Goal: Task Accomplishment & Management: Manage account settings

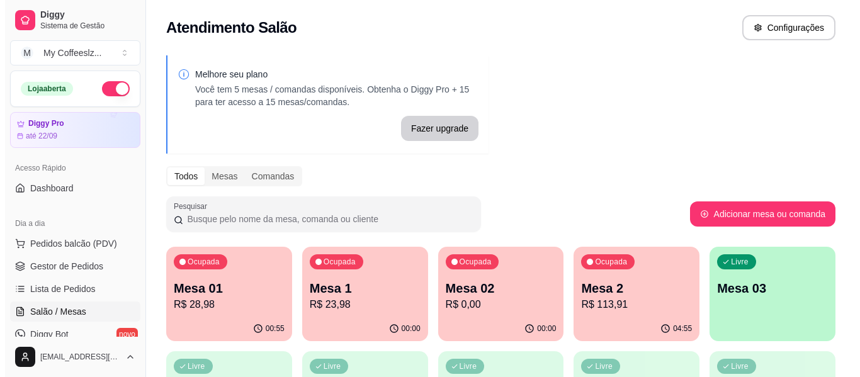
scroll to position [63, 0]
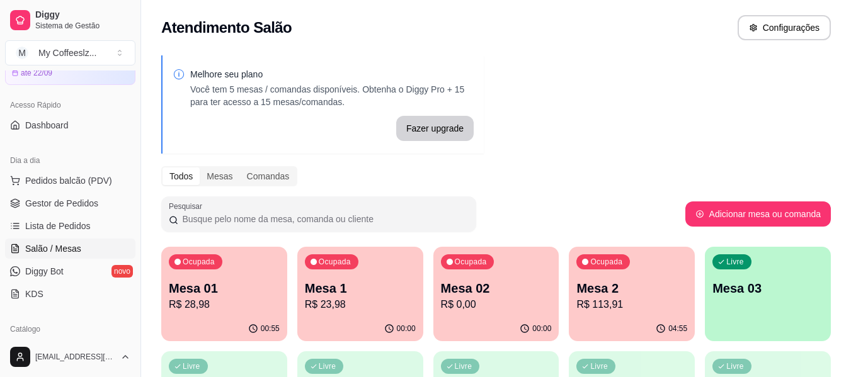
click at [730, 293] on p "Mesa 03" at bounding box center [767, 289] width 111 height 18
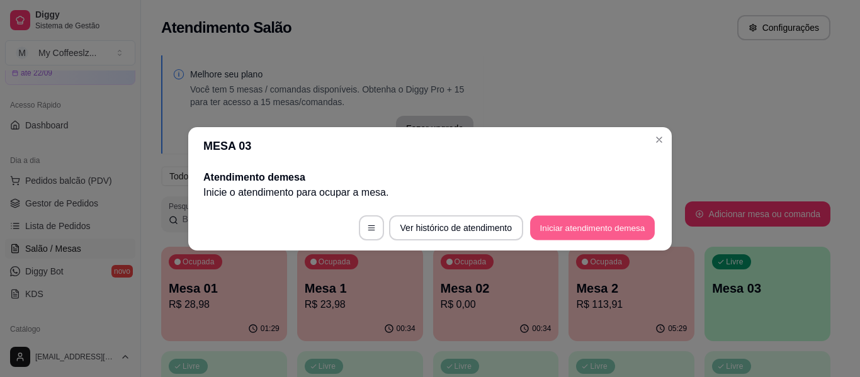
click at [546, 228] on button "Iniciar atendimento de mesa" at bounding box center [592, 227] width 125 height 25
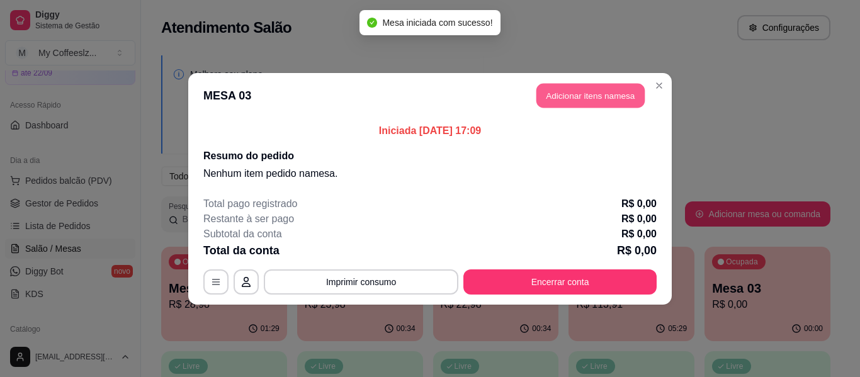
click at [572, 89] on button "Adicionar itens na mesa" at bounding box center [591, 95] width 108 height 25
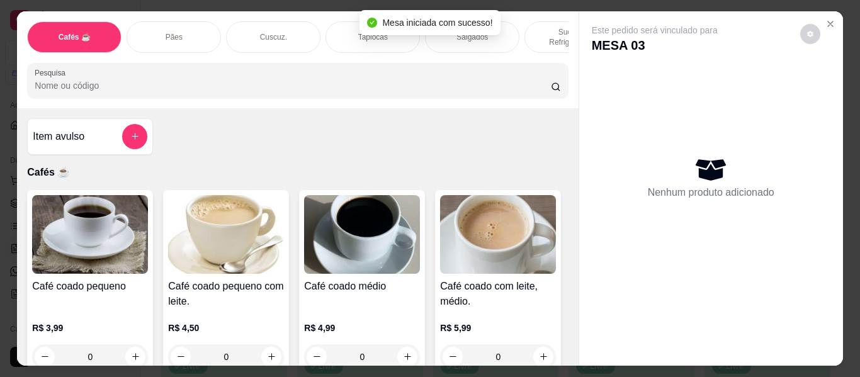
click at [329, 21] on div "Tapiocas" at bounding box center [373, 36] width 94 height 31
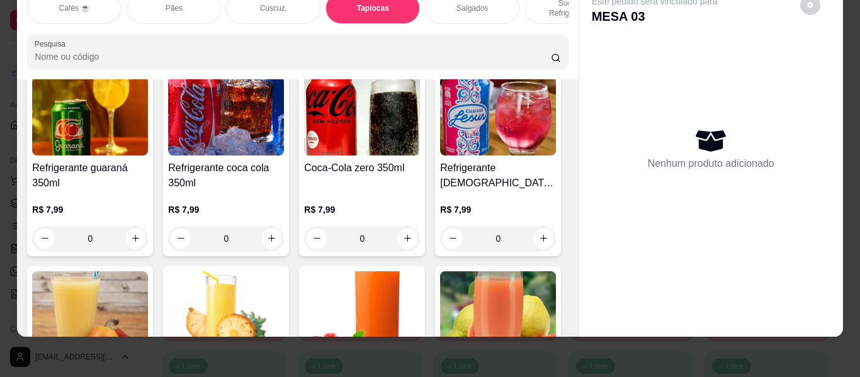
scroll to position [4823, 0]
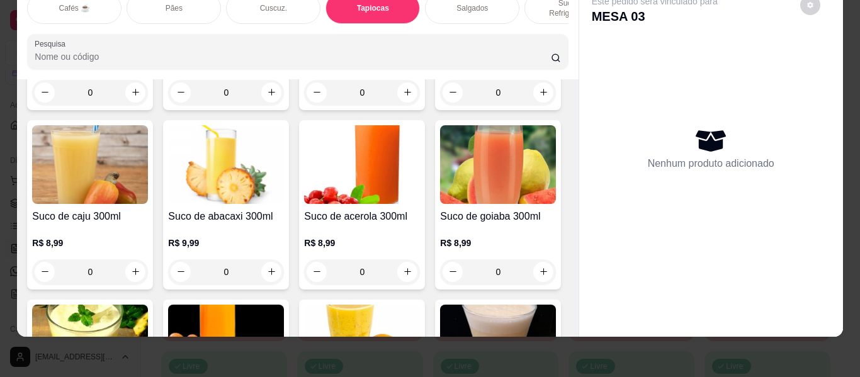
type input "1"
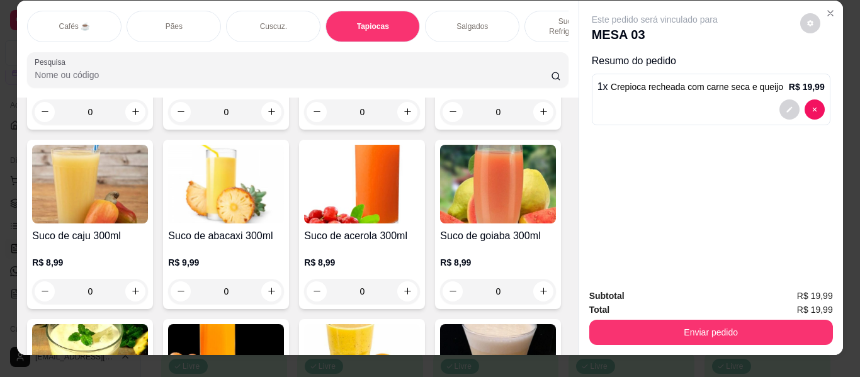
scroll to position [0, 0]
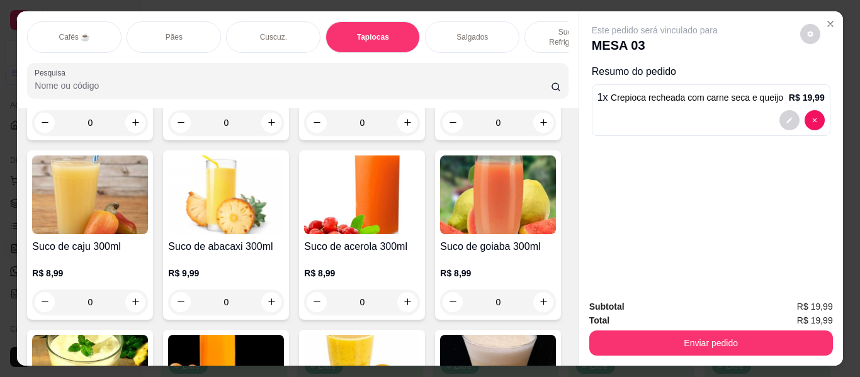
click at [537, 27] on p "Sucos e Refrigerantes" at bounding box center [571, 37] width 73 height 20
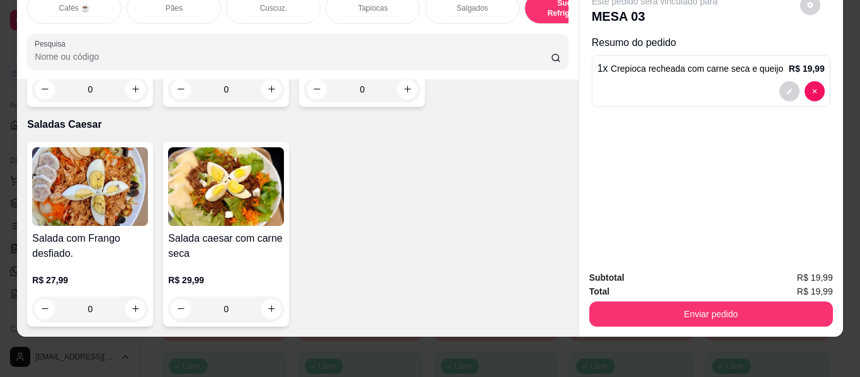
scroll to position [7577, 0]
type input "1"
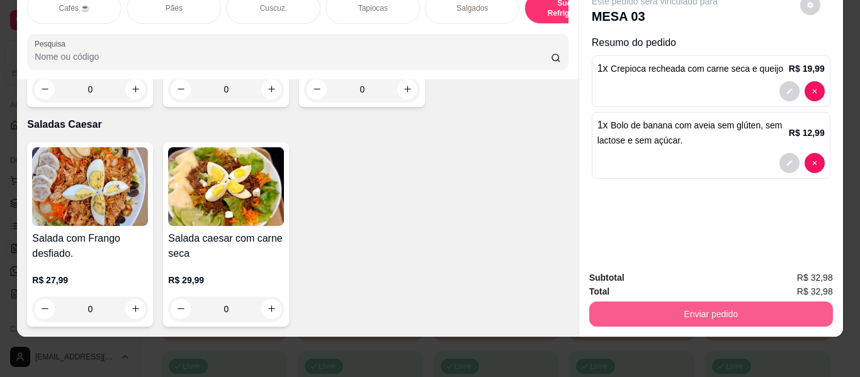
click at [659, 302] on button "Enviar pedido" at bounding box center [712, 314] width 244 height 25
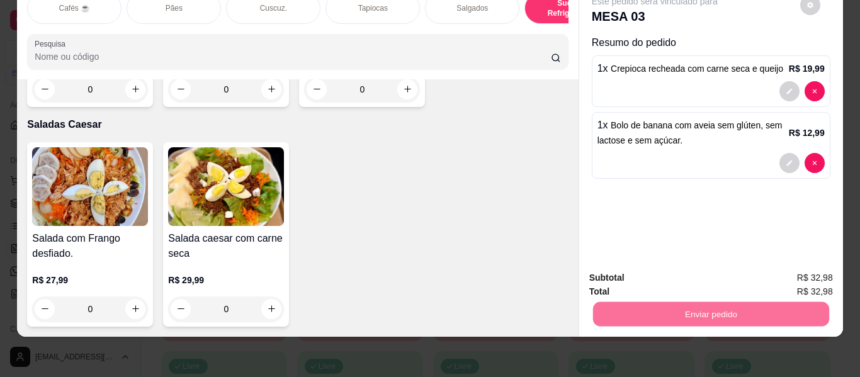
click at [663, 272] on button "Não registrar e enviar pedido" at bounding box center [669, 272] width 127 height 23
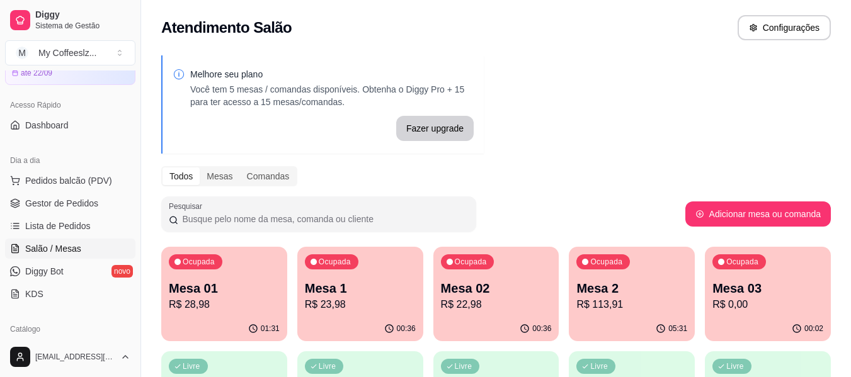
click at [188, 307] on p "R$ 28,98" at bounding box center [224, 304] width 111 height 15
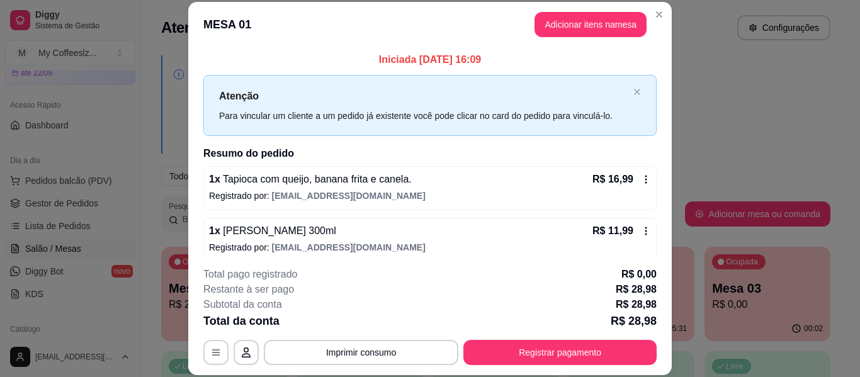
scroll to position [10, 0]
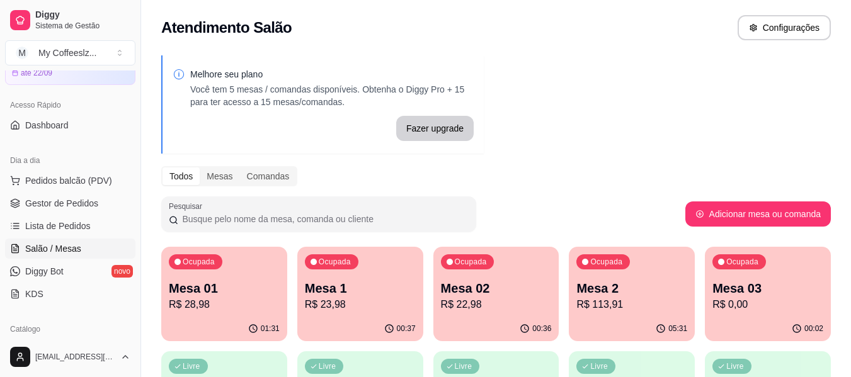
click at [515, 317] on div "00:36" at bounding box center [496, 329] width 126 height 25
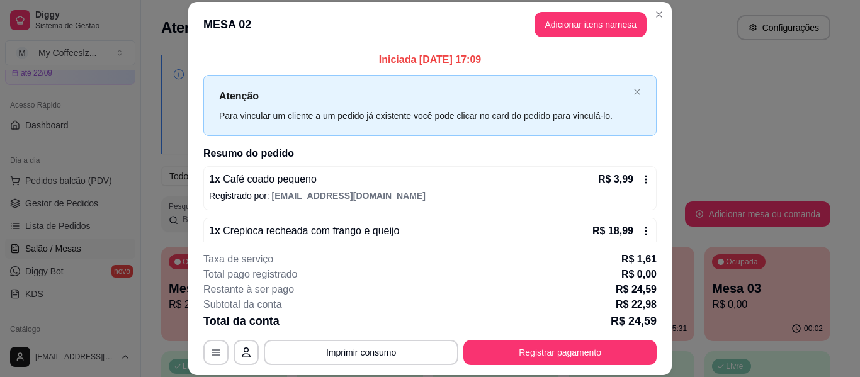
scroll to position [25, 0]
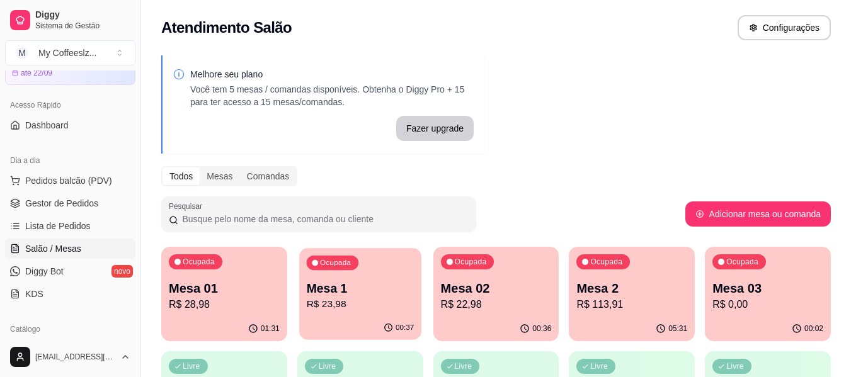
click at [343, 310] on p "R$ 23,98" at bounding box center [360, 304] width 108 height 14
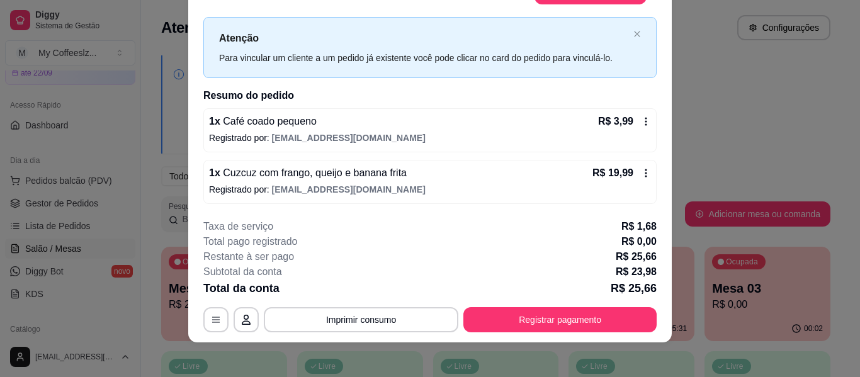
scroll to position [38, 0]
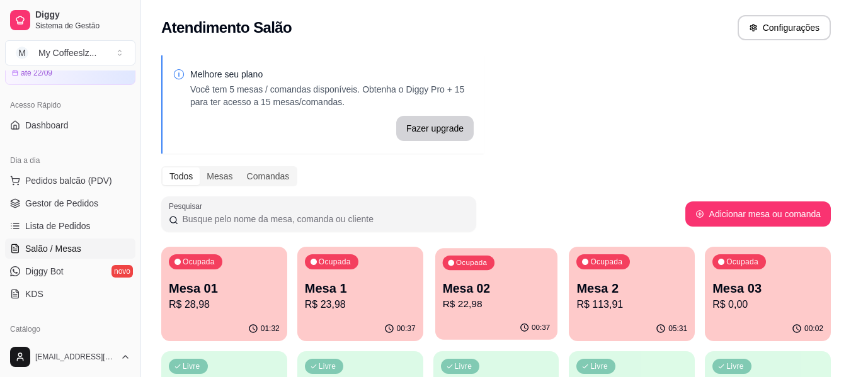
click at [485, 306] on p "R$ 22,98" at bounding box center [496, 304] width 108 height 14
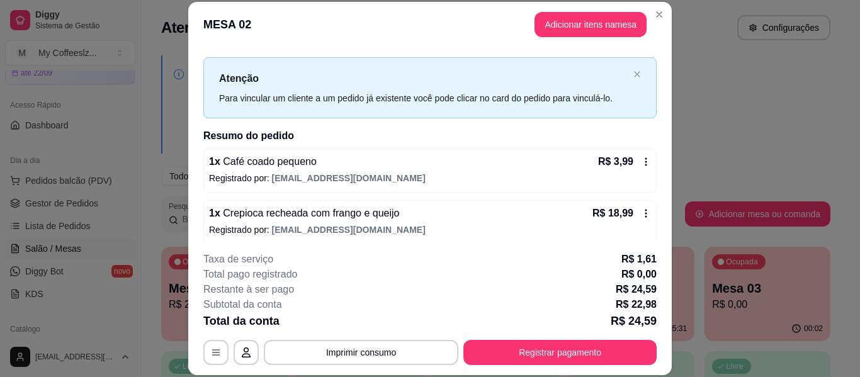
scroll to position [25, 0]
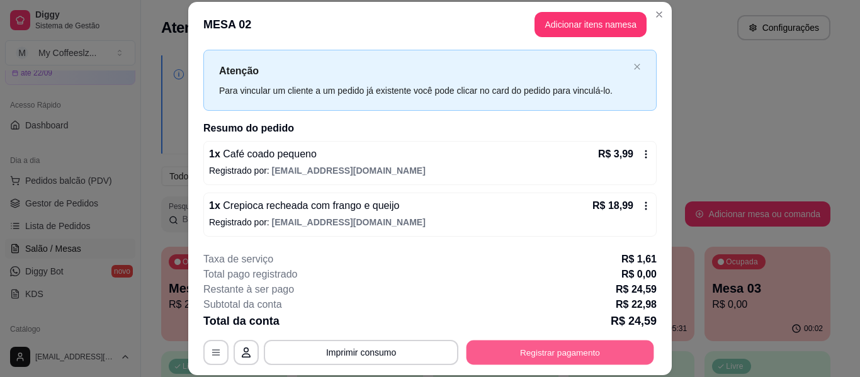
click at [545, 353] on button "Registrar pagamento" at bounding box center [561, 353] width 188 height 25
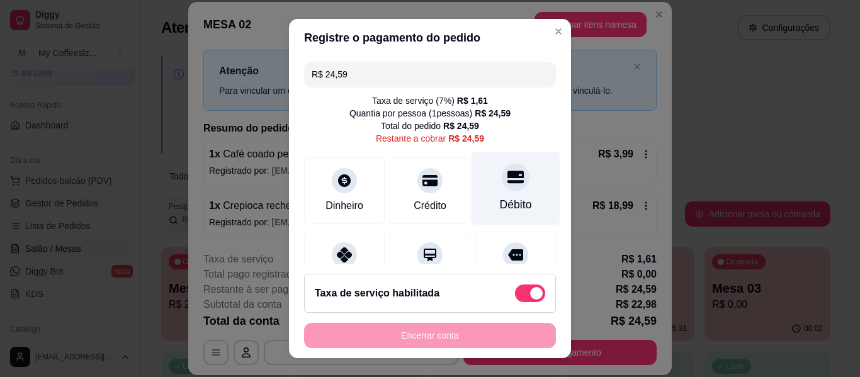
click at [508, 178] on icon at bounding box center [516, 177] width 16 height 13
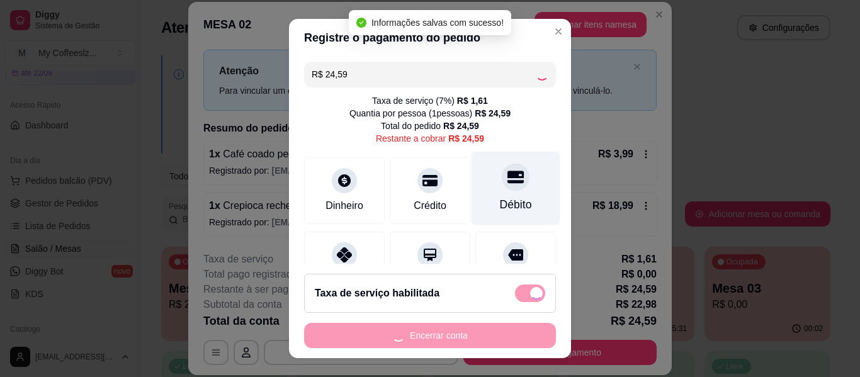
type input "R$ 0,00"
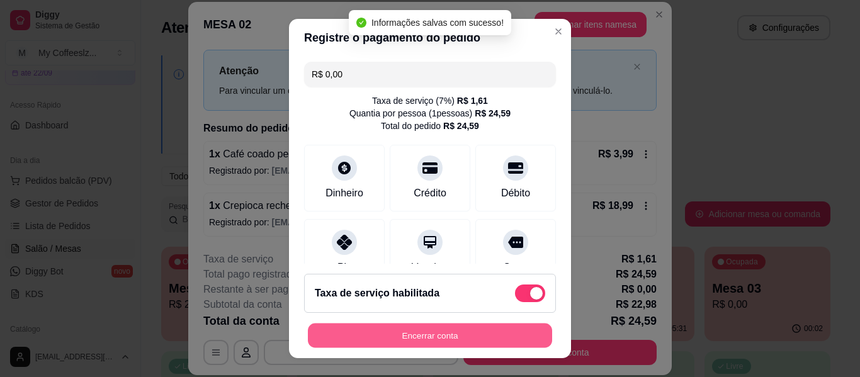
click at [426, 326] on button "Encerrar conta" at bounding box center [430, 336] width 244 height 25
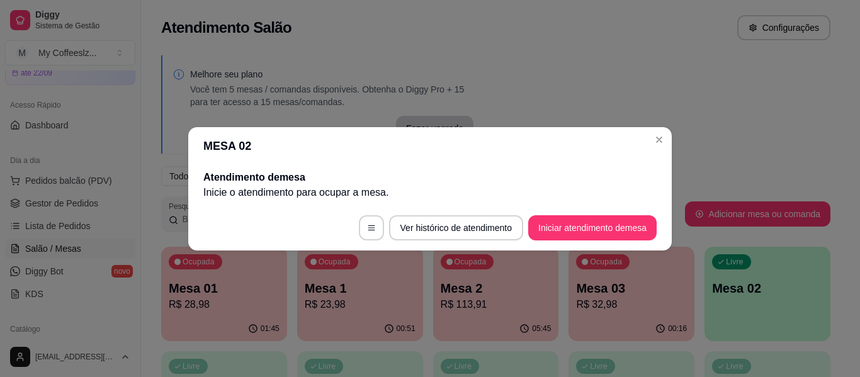
scroll to position [0, 0]
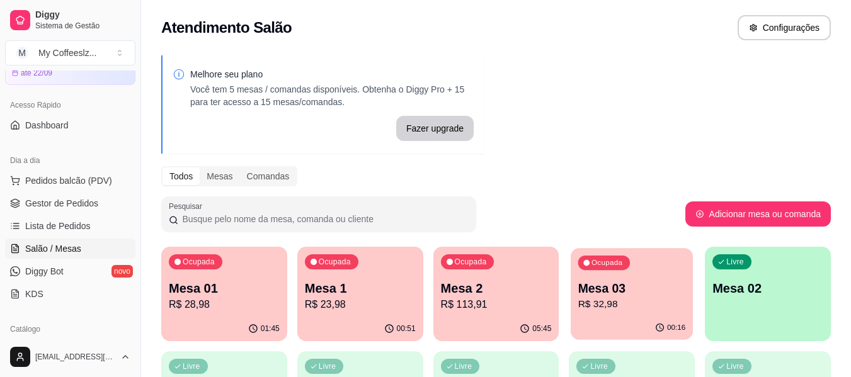
click at [635, 320] on div "00:16" at bounding box center [632, 328] width 122 height 24
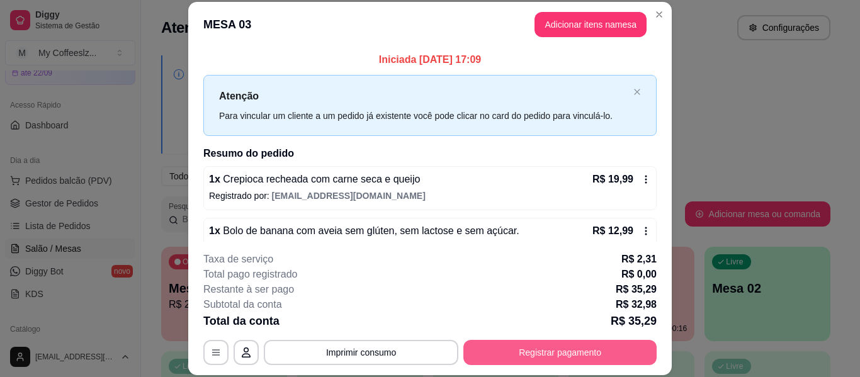
click at [499, 347] on button "Registrar pagamento" at bounding box center [560, 352] width 193 height 25
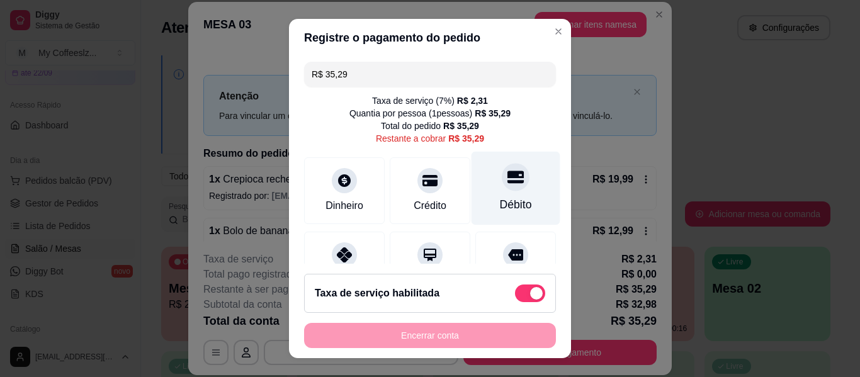
click at [483, 191] on div "Débito" at bounding box center [516, 189] width 89 height 74
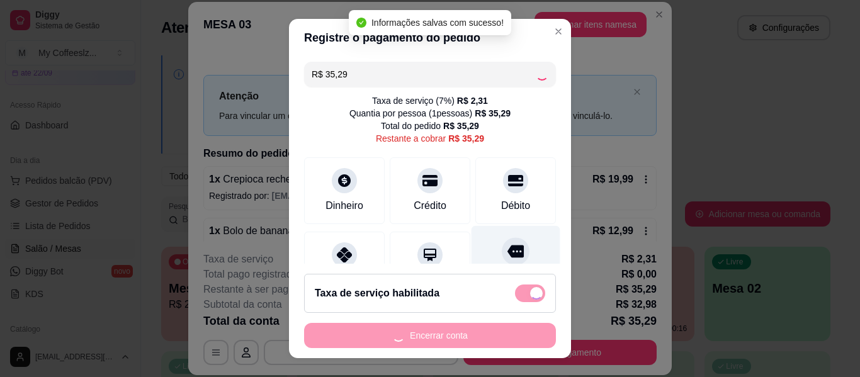
type input "R$ 0,00"
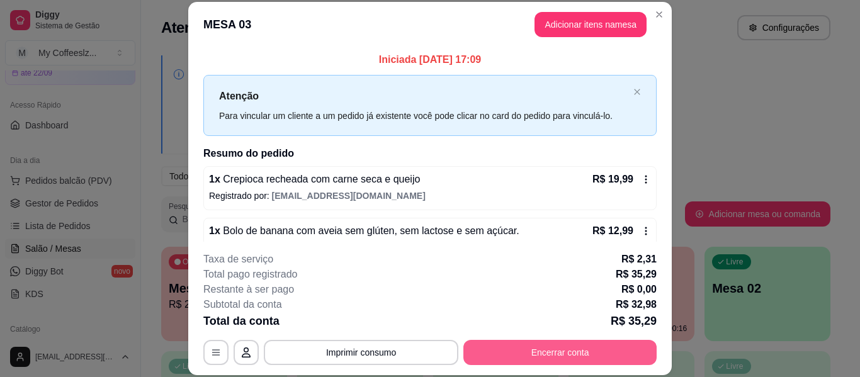
click at [532, 350] on button "Encerrar conta" at bounding box center [560, 352] width 193 height 25
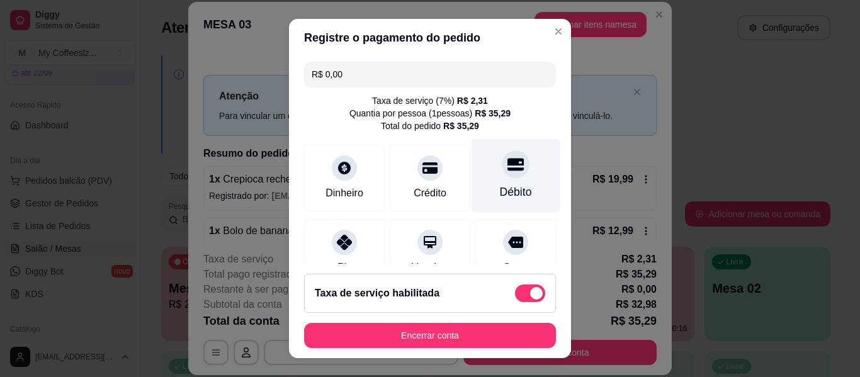
click at [508, 173] on div "Débito" at bounding box center [516, 176] width 89 height 74
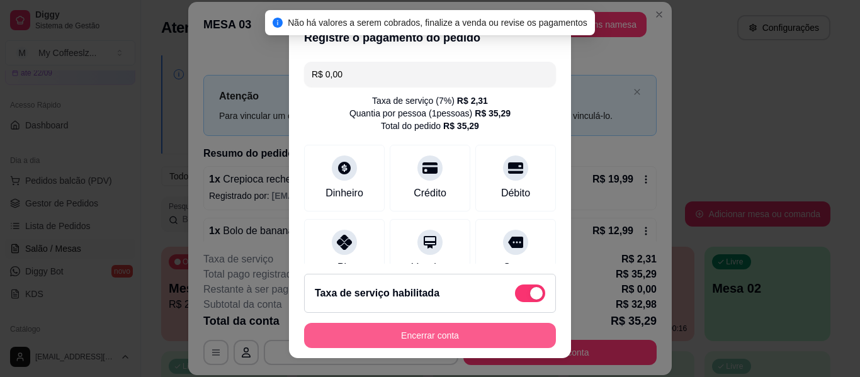
click at [464, 336] on button "Encerrar conta" at bounding box center [430, 335] width 252 height 25
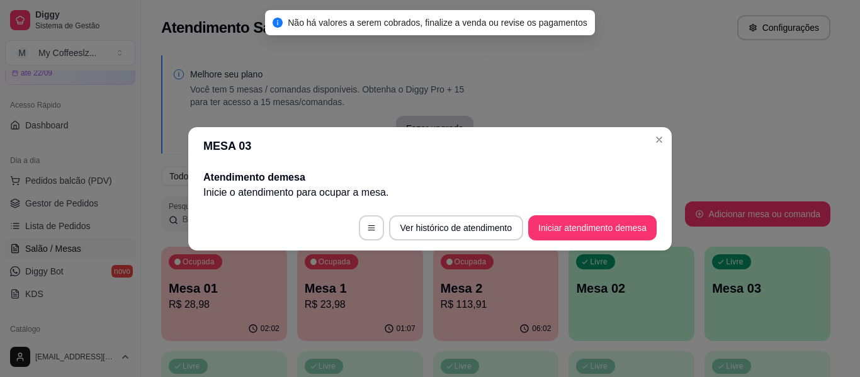
click at [585, 32] on div "Não há valores a serem cobrados, finalize a venda ou revise os pagamentos" at bounding box center [430, 22] width 330 height 25
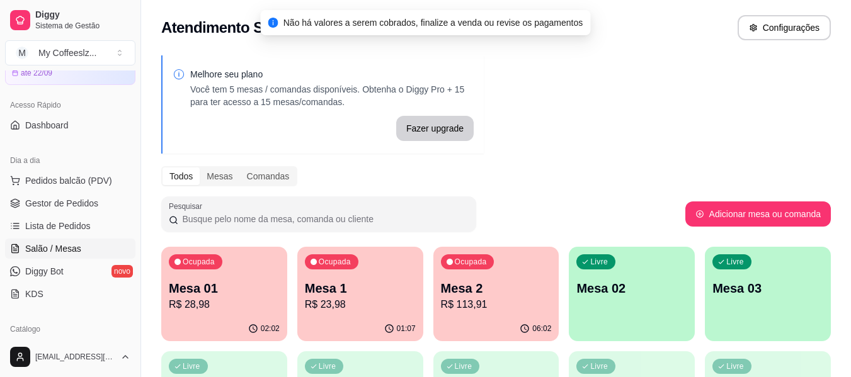
click at [246, 317] on div "02:02" at bounding box center [224, 329] width 126 height 25
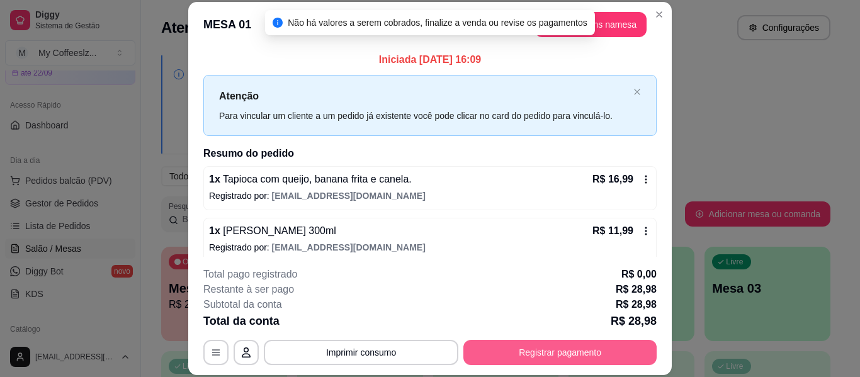
click at [491, 353] on button "Registrar pagamento" at bounding box center [560, 352] width 193 height 25
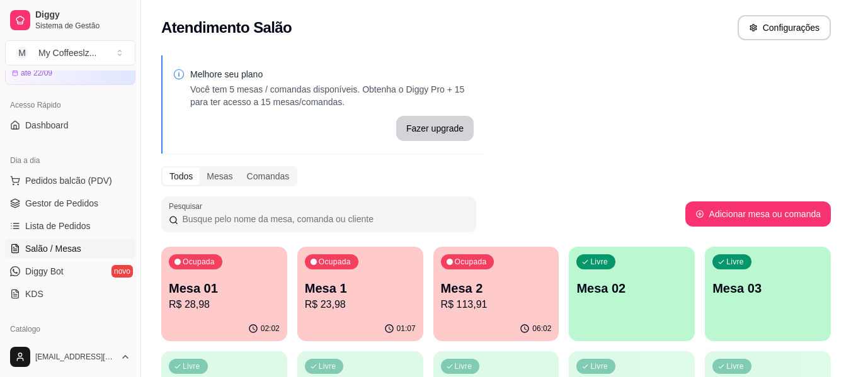
click at [476, 308] on p "R$ 113,91" at bounding box center [496, 304] width 111 height 15
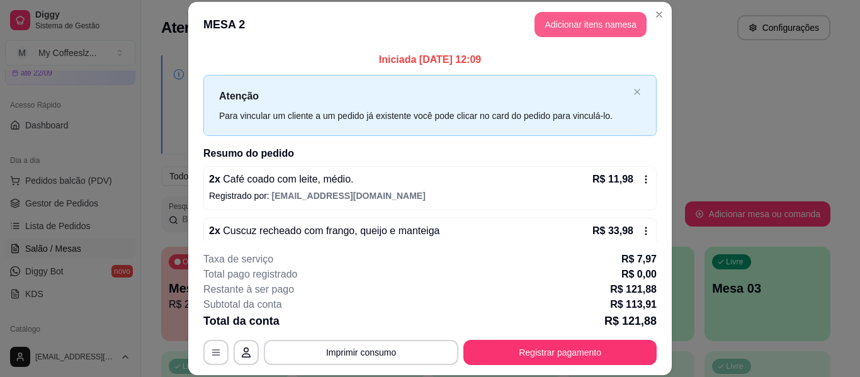
click at [583, 18] on button "Adicionar itens na mesa" at bounding box center [591, 24] width 112 height 25
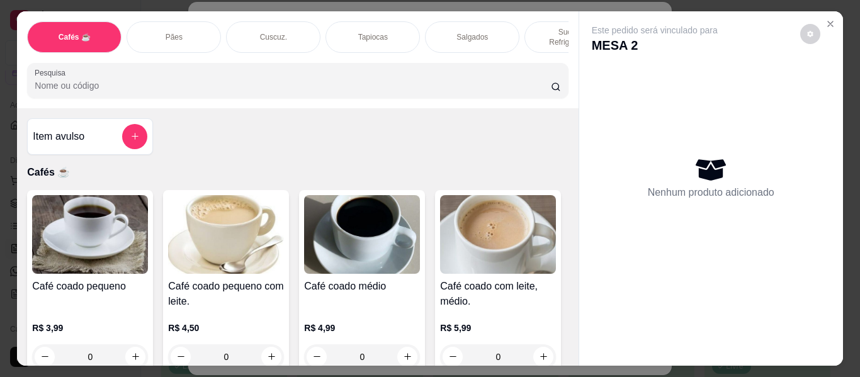
click at [198, 23] on div "Pães" at bounding box center [174, 36] width 94 height 31
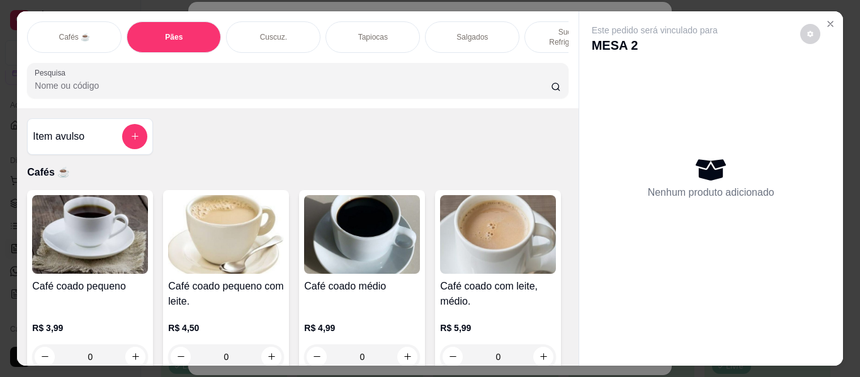
scroll to position [34, 0]
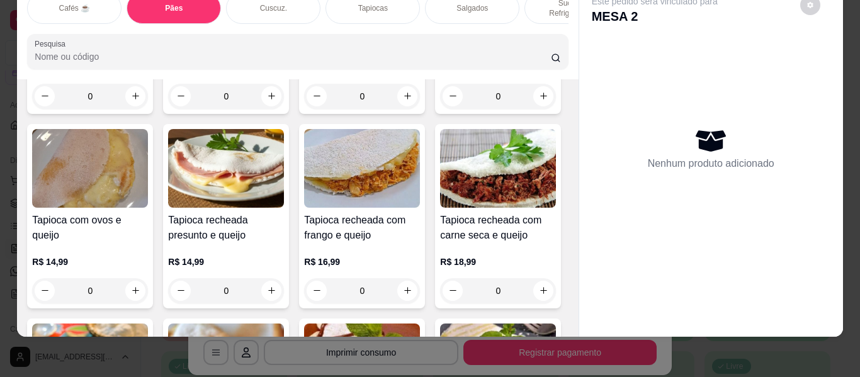
type input "1"
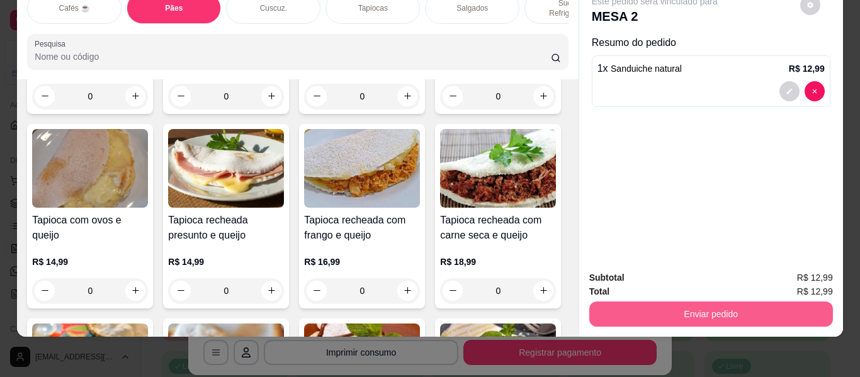
scroll to position [3033, 0]
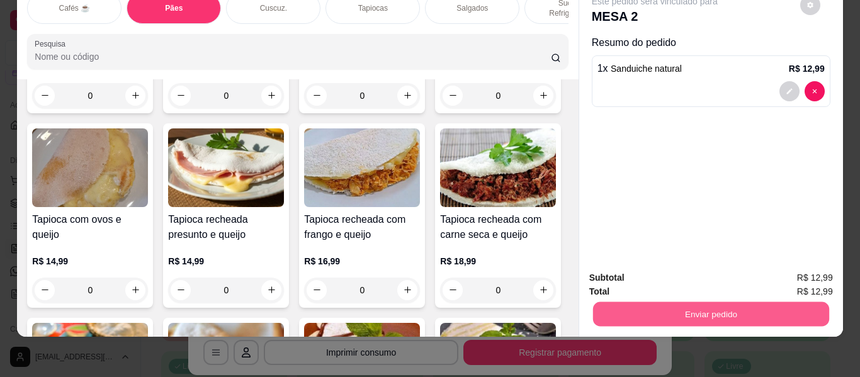
click at [645, 302] on button "Enviar pedido" at bounding box center [711, 314] width 236 height 25
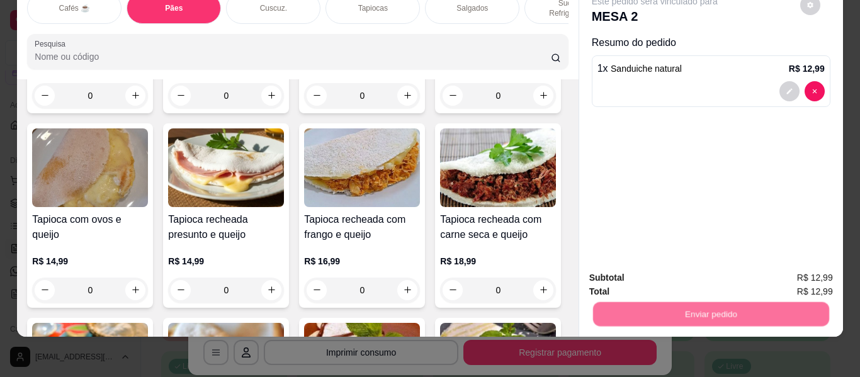
click at [637, 277] on button "Não registrar e enviar pedido" at bounding box center [669, 272] width 127 height 23
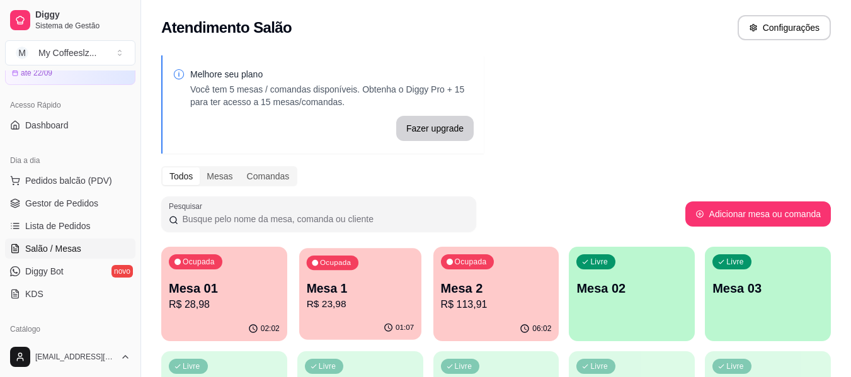
click at [346, 318] on div "01:07" at bounding box center [360, 328] width 122 height 24
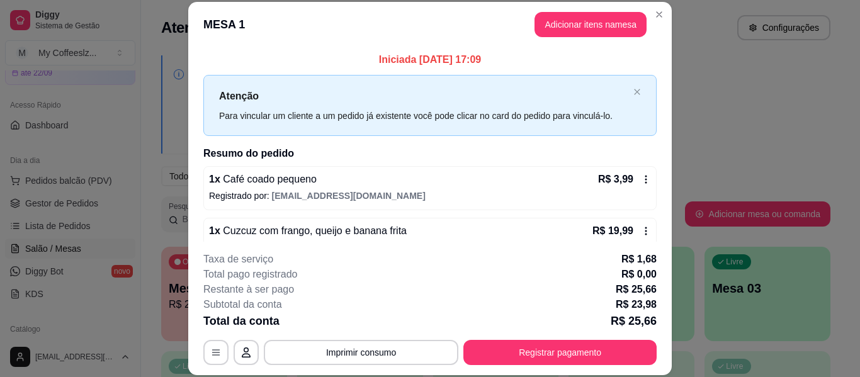
scroll to position [25, 0]
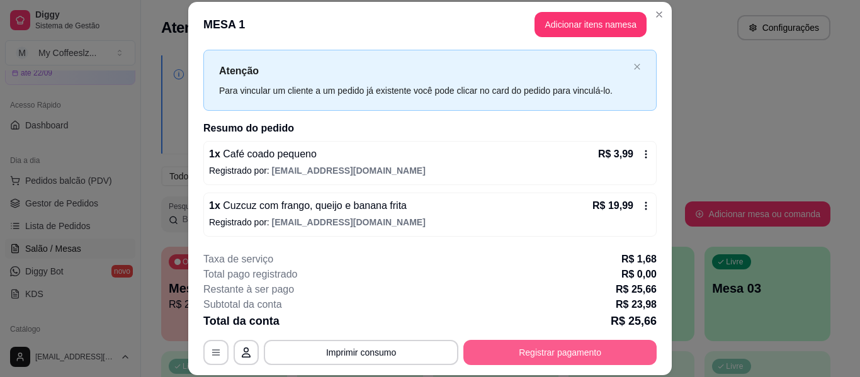
click at [501, 350] on button "Registrar pagamento" at bounding box center [560, 352] width 193 height 25
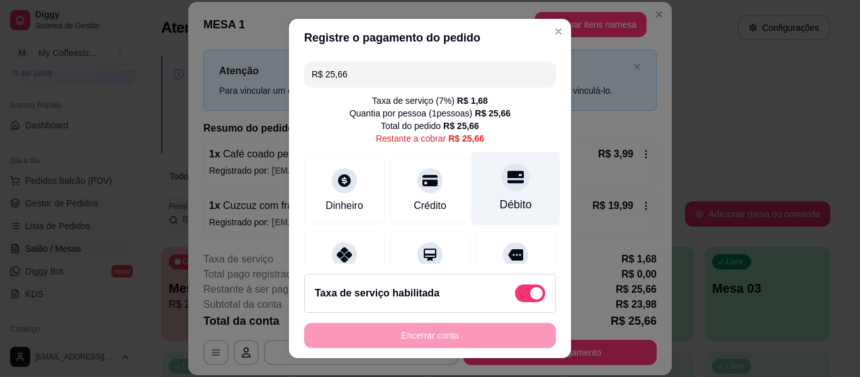
click at [500, 202] on div "Débito" at bounding box center [516, 205] width 32 height 16
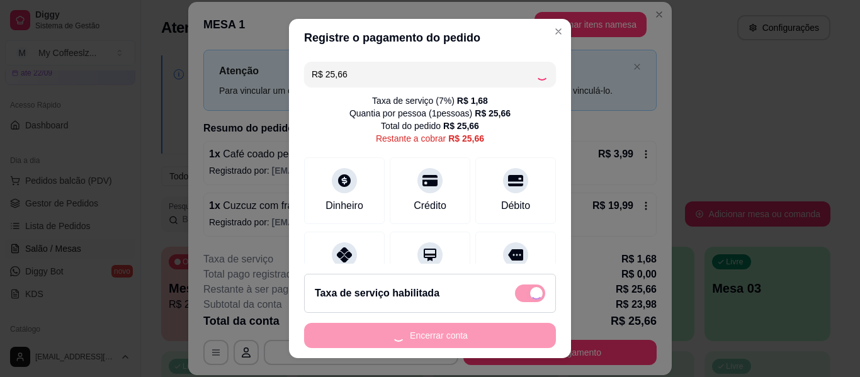
type input "R$ 0,00"
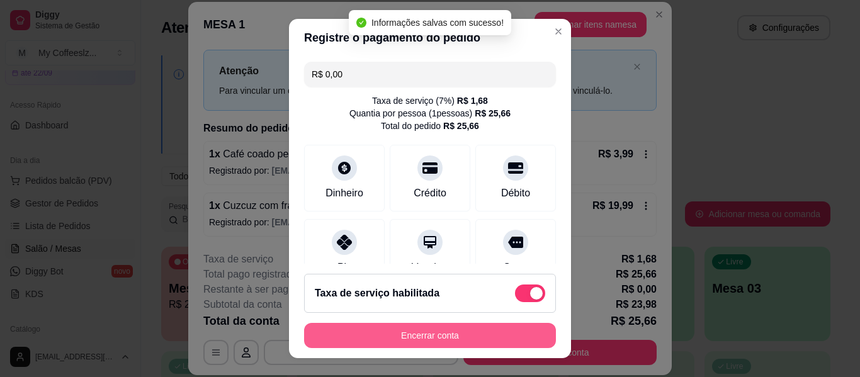
click at [426, 329] on button "Encerrar conta" at bounding box center [430, 335] width 252 height 25
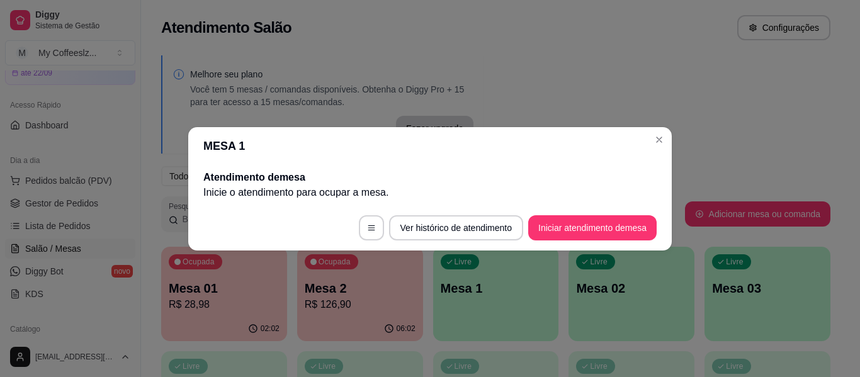
scroll to position [0, 0]
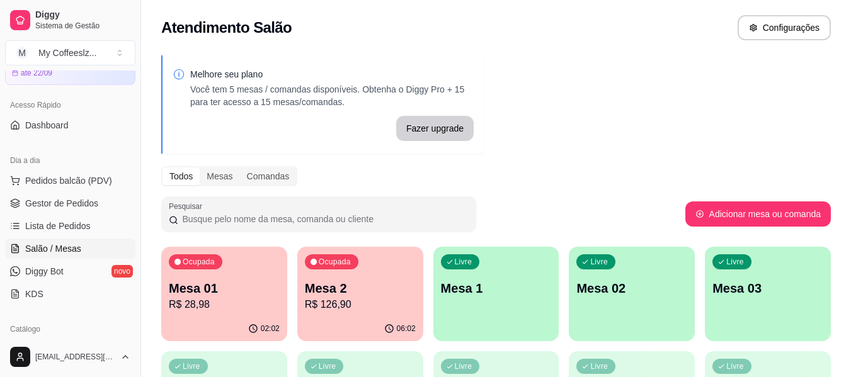
click at [456, 314] on div "Livre Mesa 1" at bounding box center [496, 286] width 126 height 79
click at [456, 314] on div "Livre Mesa 1" at bounding box center [496, 286] width 122 height 77
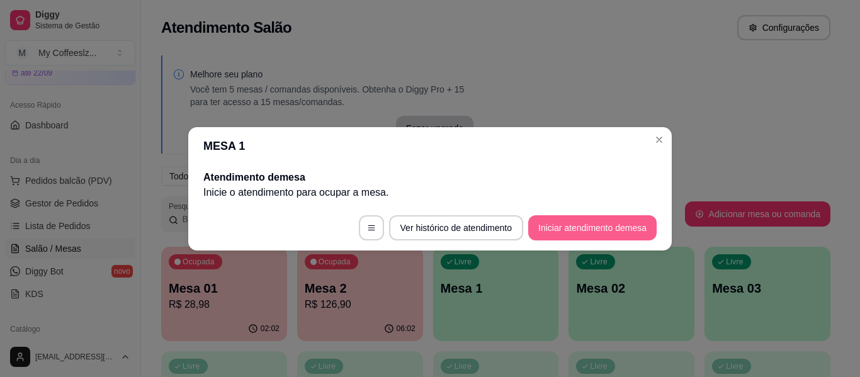
click at [578, 218] on button "Iniciar atendimento de mesa" at bounding box center [592, 227] width 128 height 25
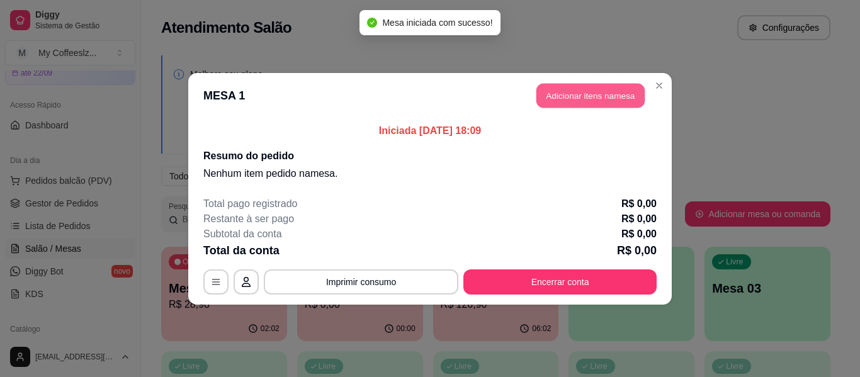
click at [546, 94] on button "Adicionar itens na mesa" at bounding box center [591, 95] width 108 height 25
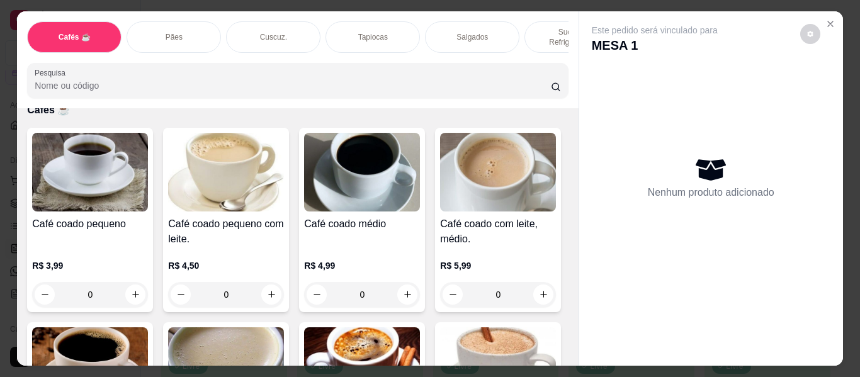
scroll to position [63, 0]
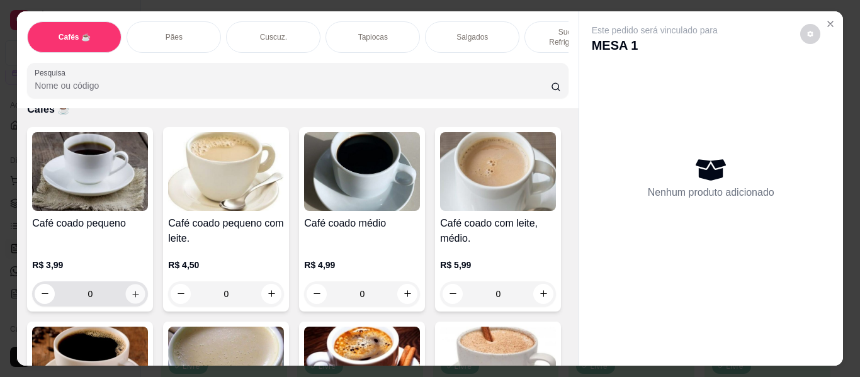
click at [128, 284] on button "increase-product-quantity" at bounding box center [136, 294] width 20 height 20
type input "1"
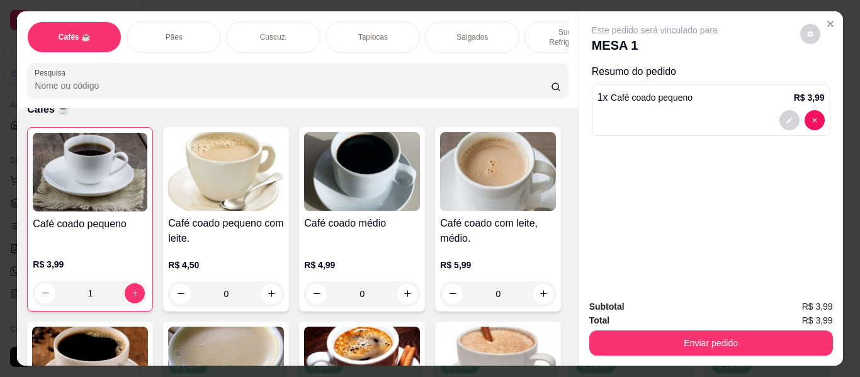
click at [539, 27] on p "Sucos e Refrigerantes" at bounding box center [571, 37] width 73 height 20
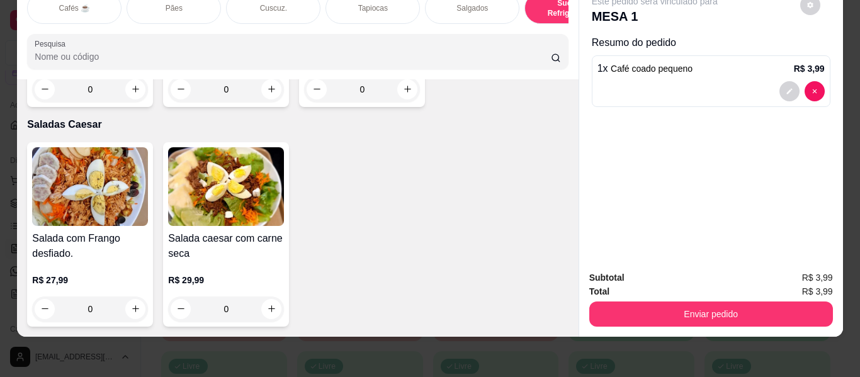
scroll to position [7576, 0]
type input "1"
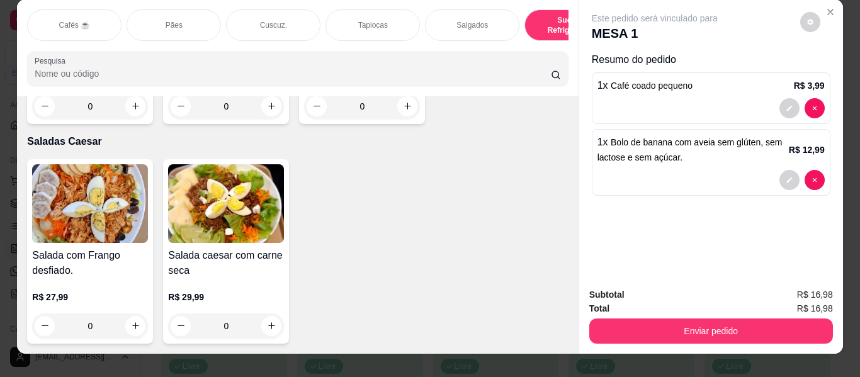
scroll to position [0, 0]
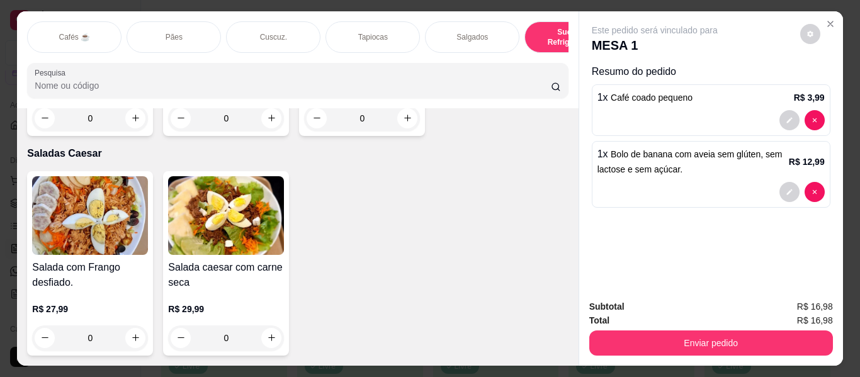
click at [430, 33] on div "Salgados" at bounding box center [472, 36] width 94 height 31
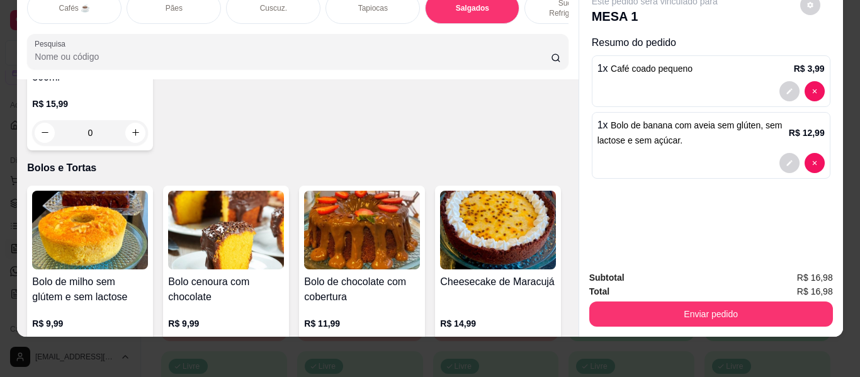
scroll to position [5644, 0]
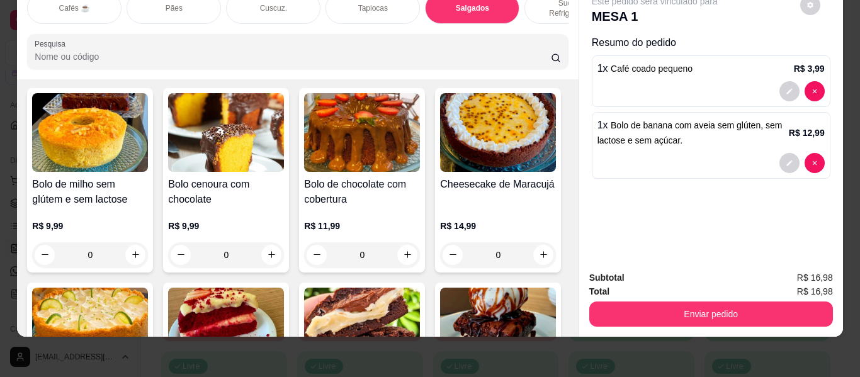
type input "1"
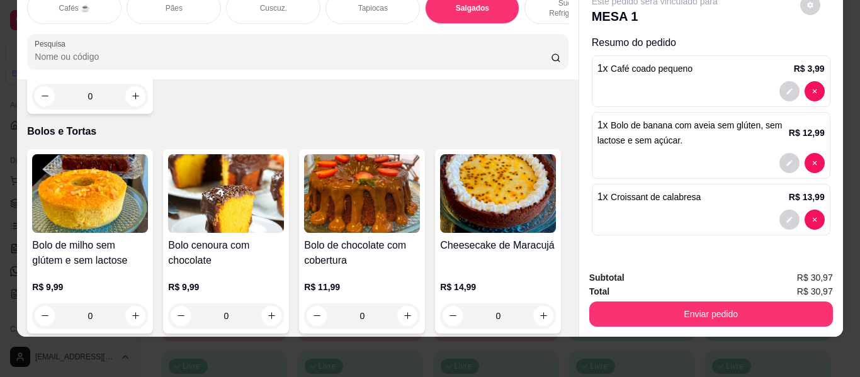
scroll to position [5582, 0]
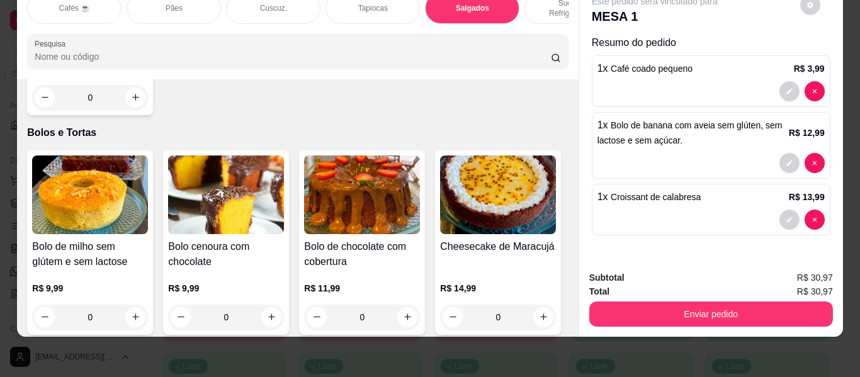
type input "1"
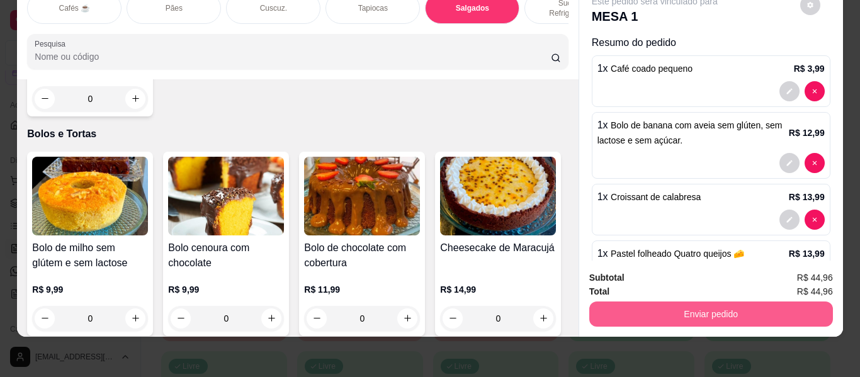
click at [624, 302] on button "Enviar pedido" at bounding box center [712, 314] width 244 height 25
click at [640, 307] on button "Enviar pedido" at bounding box center [712, 314] width 244 height 25
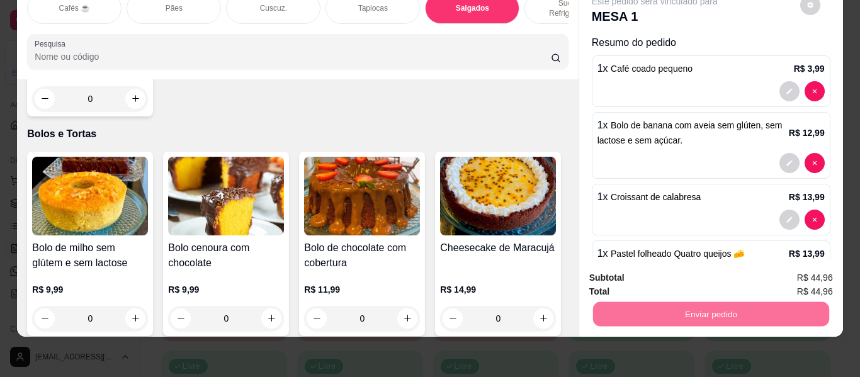
click at [644, 271] on button "Não registrar e enviar pedido" at bounding box center [669, 272] width 127 height 23
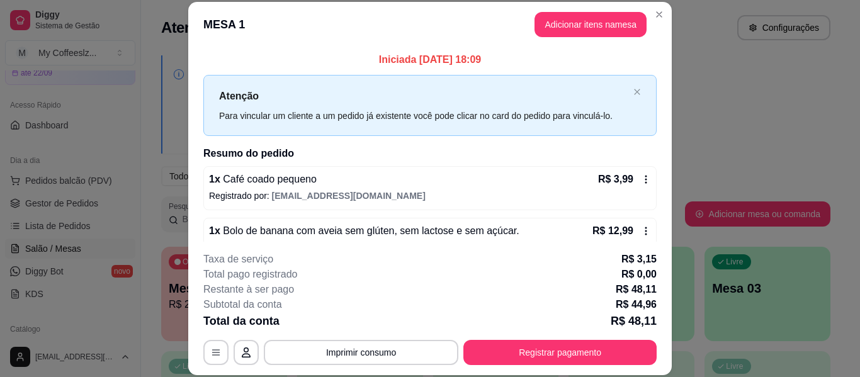
click at [644, 271] on p "R$ 0,00" at bounding box center [639, 274] width 35 height 15
click at [562, 20] on button "Adicionar itens na mesa" at bounding box center [591, 24] width 112 height 25
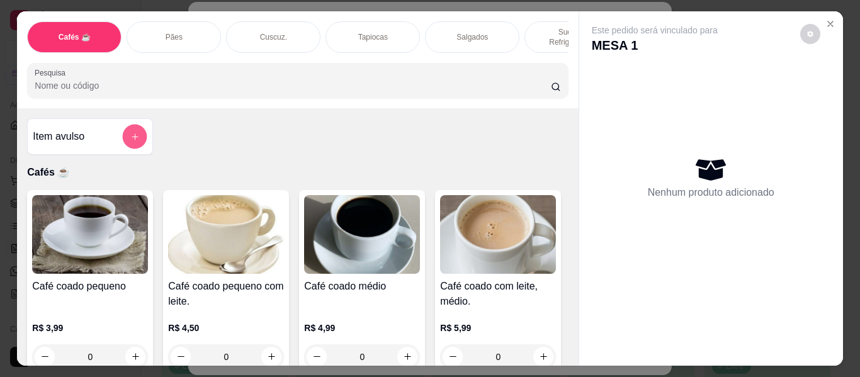
click at [130, 132] on icon "add-separate-item" at bounding box center [134, 136] width 9 height 9
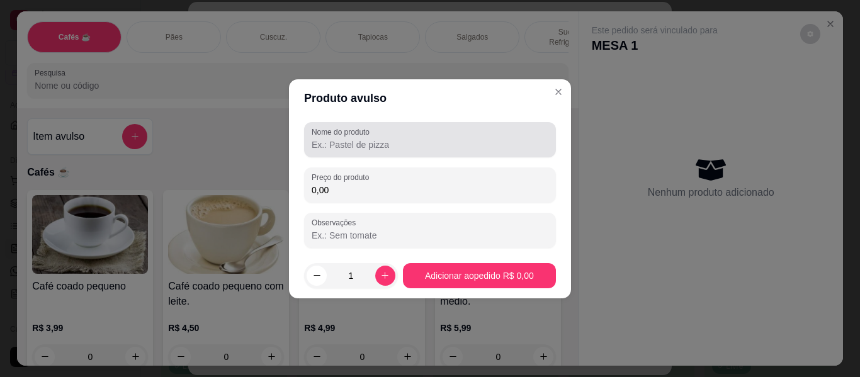
click at [333, 152] on div at bounding box center [430, 139] width 237 height 25
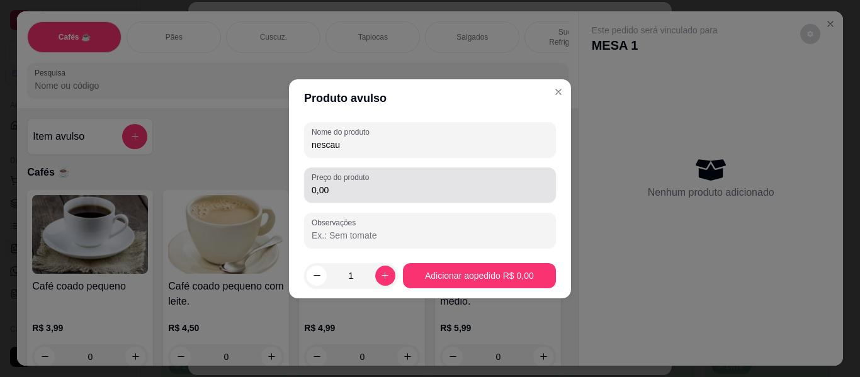
type input "nescau"
click at [380, 182] on div "0,00" at bounding box center [430, 185] width 237 height 25
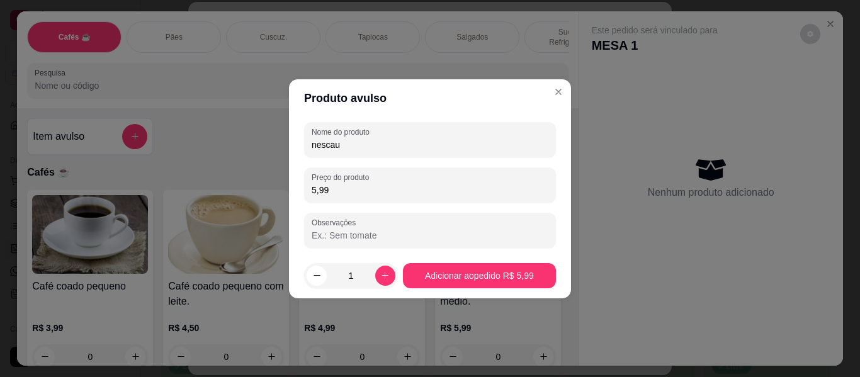
type input "5,99"
click at [404, 269] on div "Café coado médio R$ 4,99 0" at bounding box center [362, 282] width 126 height 185
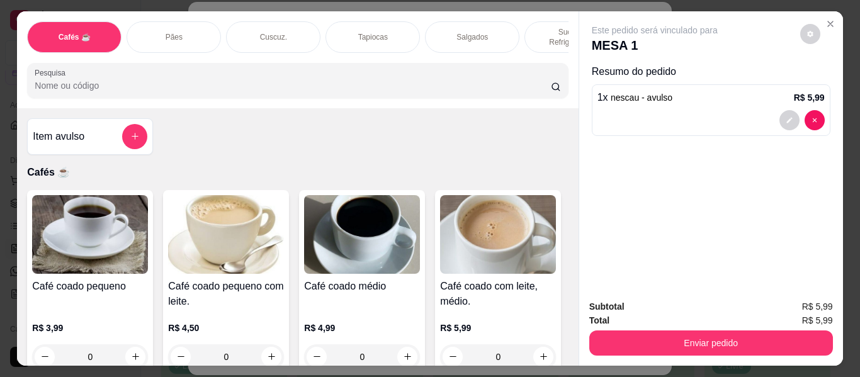
click at [690, 251] on div "Este pedido será vinculado para MESA 1 Resumo do pedido 1 x nescau - avulso R$ …" at bounding box center [712, 150] width 264 height 278
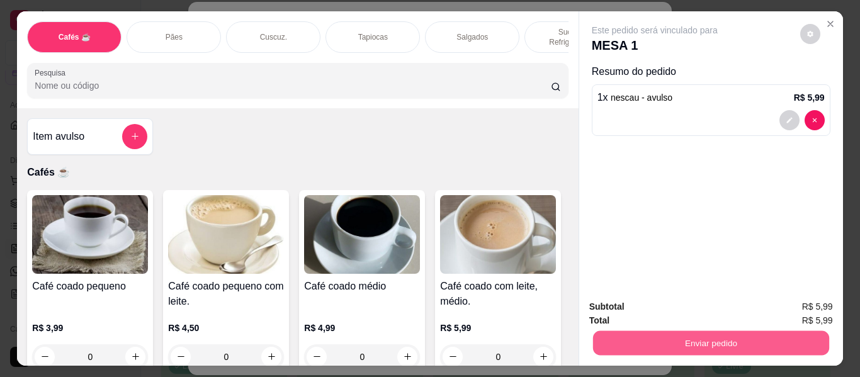
click at [696, 341] on button "Enviar pedido" at bounding box center [711, 343] width 236 height 25
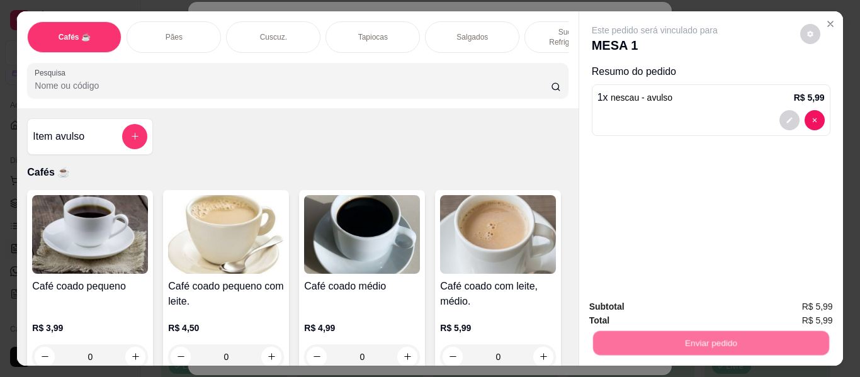
click at [687, 311] on button "Não registrar e enviar pedido" at bounding box center [669, 306] width 127 height 23
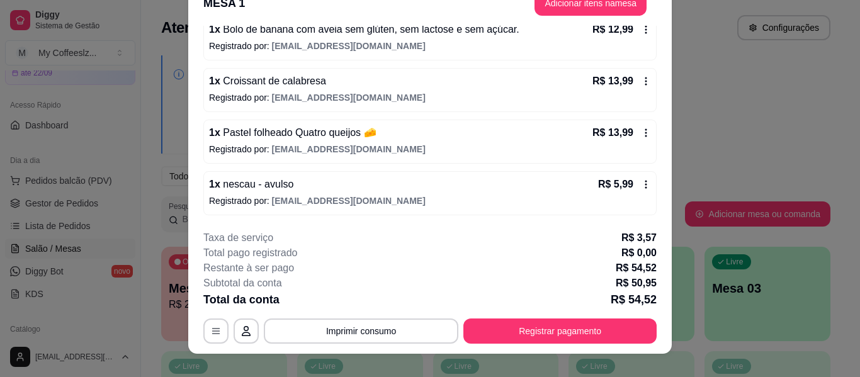
scroll to position [38, 0]
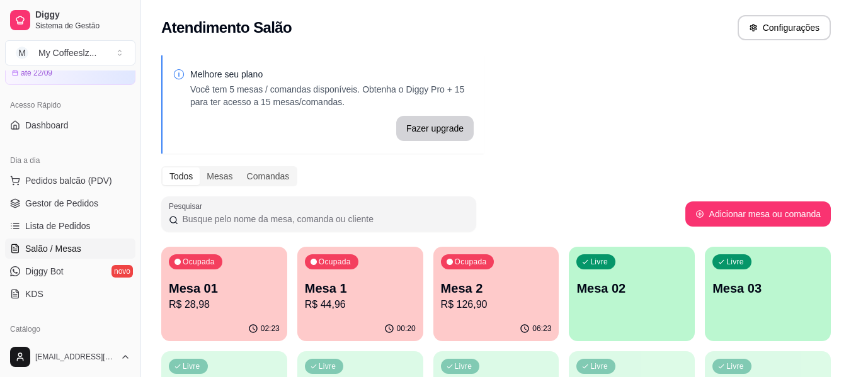
click at [469, 304] on p "R$ 126,90" at bounding box center [496, 304] width 111 height 15
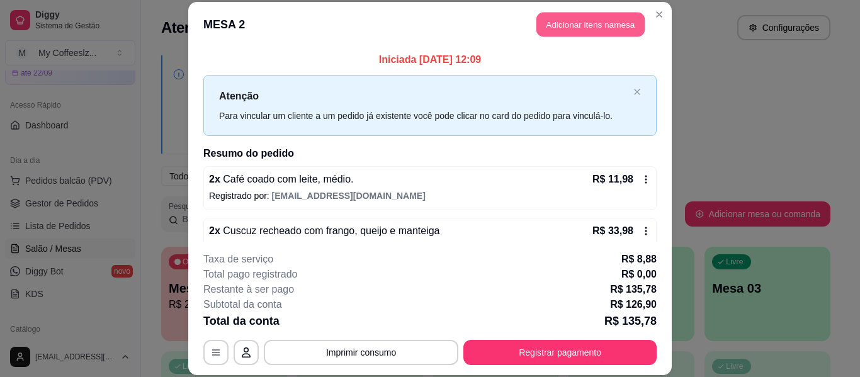
click at [560, 21] on button "Adicionar itens na mesa" at bounding box center [591, 25] width 108 height 25
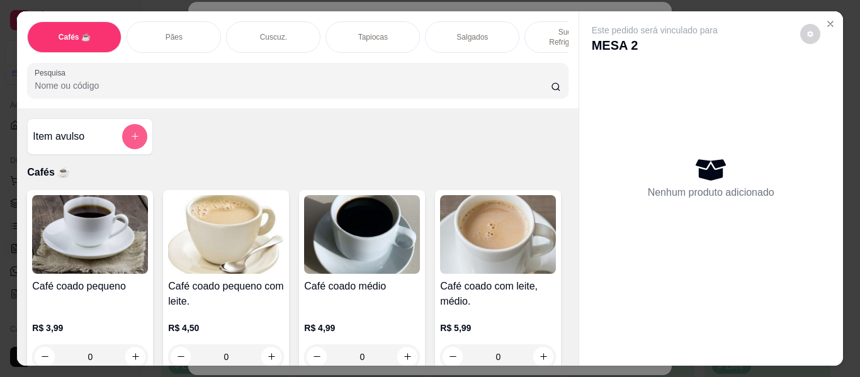
click at [124, 130] on button "add-separate-item" at bounding box center [134, 136] width 25 height 25
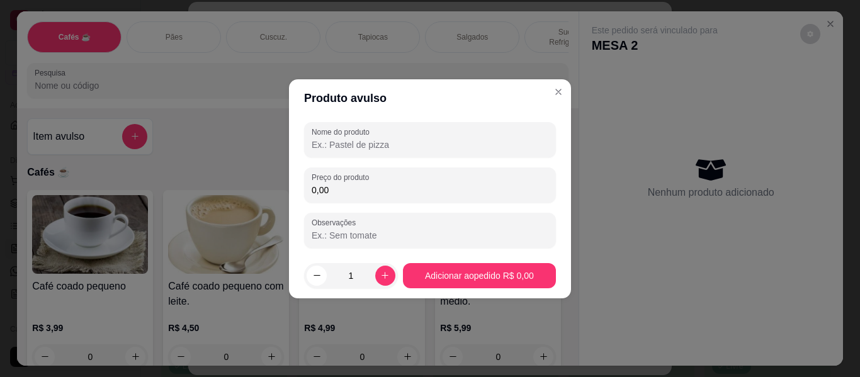
click at [345, 140] on input "Nome do produto" at bounding box center [430, 145] width 237 height 13
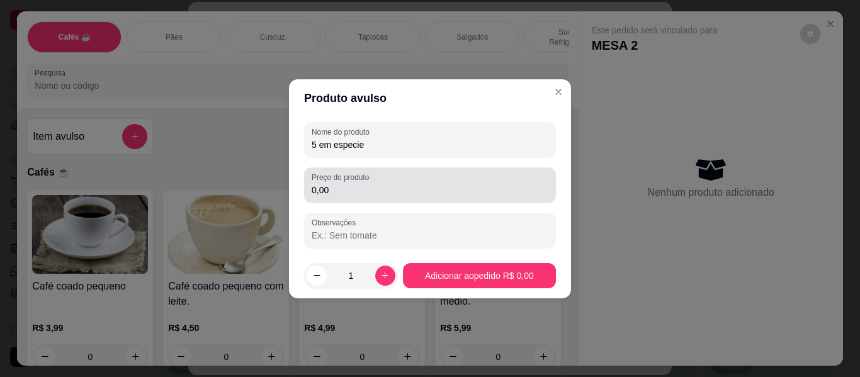
type input "5 em especie"
click at [348, 181] on label "Preço do produto" at bounding box center [343, 177] width 62 height 11
click at [348, 184] on input "0,00" at bounding box center [430, 190] width 237 height 13
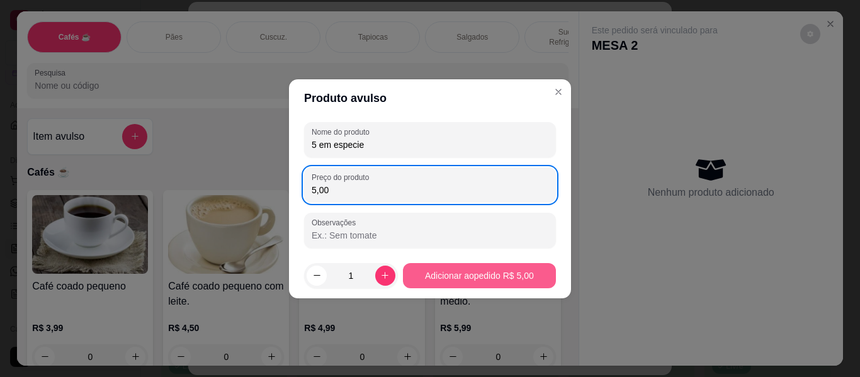
type input "5,00"
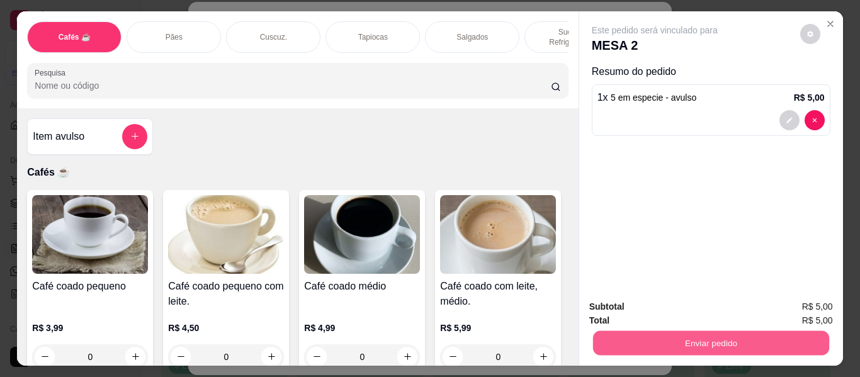
click at [757, 341] on button "Enviar pedido" at bounding box center [711, 343] width 236 height 25
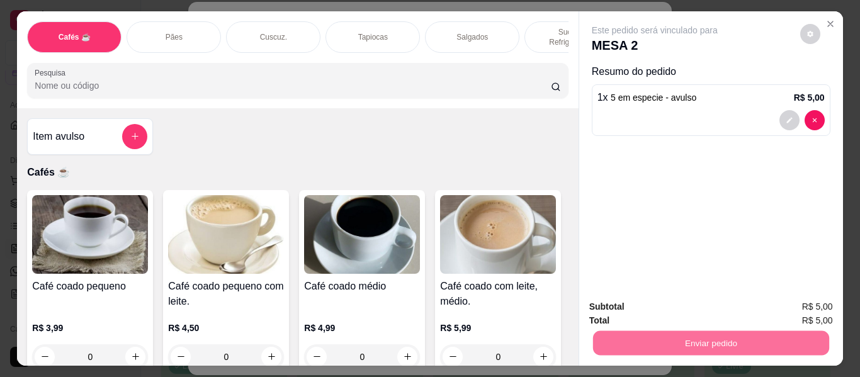
click at [683, 304] on button "Não registrar e enviar pedido" at bounding box center [669, 307] width 131 height 24
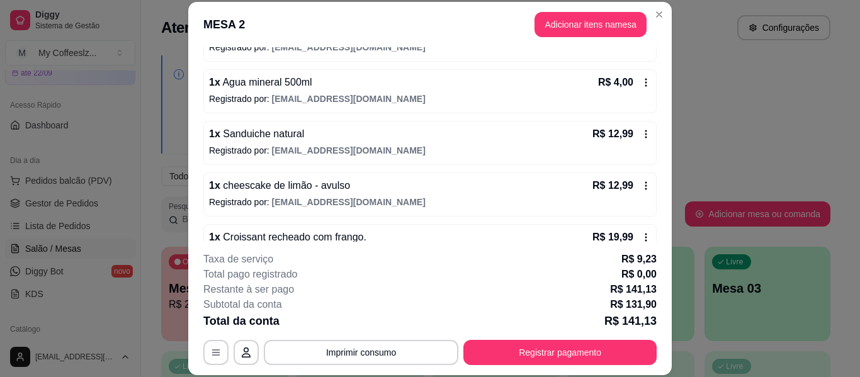
scroll to position [438, 0]
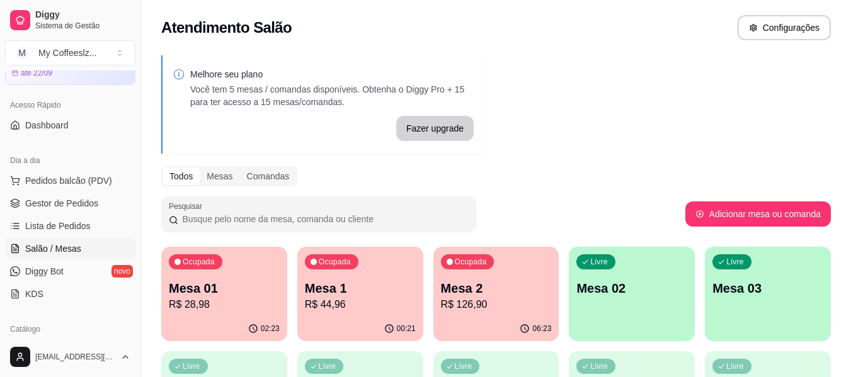
click at [334, 305] on p "R$ 44,96" at bounding box center [360, 304] width 111 height 15
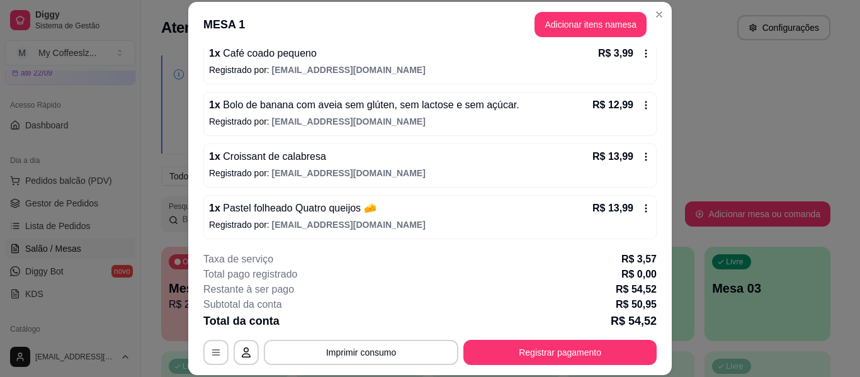
scroll to position [180, 0]
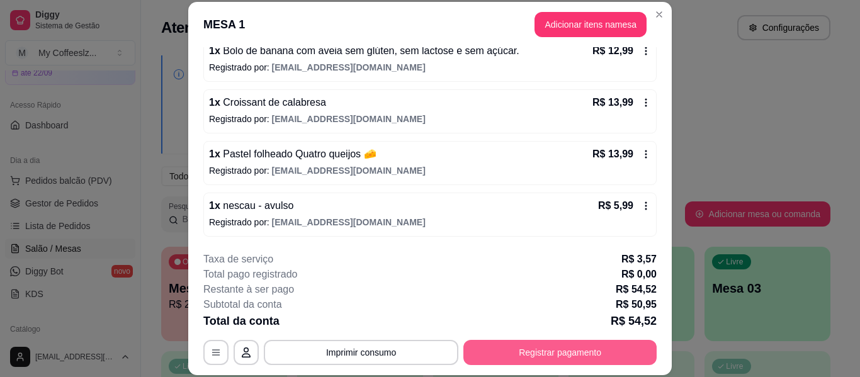
click at [491, 349] on button "Registrar pagamento" at bounding box center [560, 352] width 193 height 25
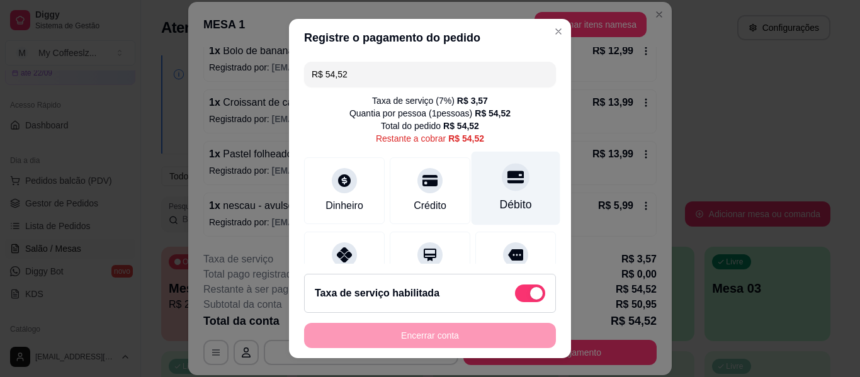
click at [500, 163] on div "Débito" at bounding box center [516, 189] width 89 height 74
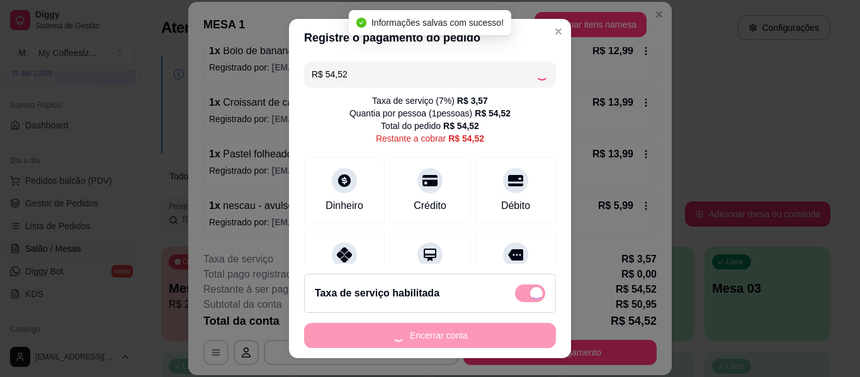
type input "R$ 0,00"
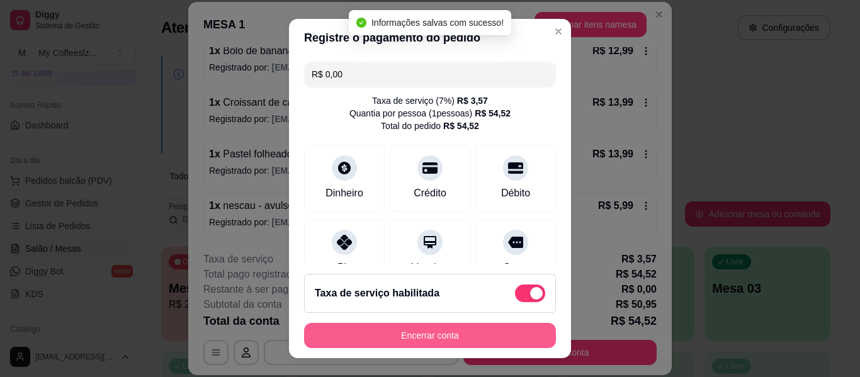
click at [412, 329] on button "Encerrar conta" at bounding box center [430, 335] width 252 height 25
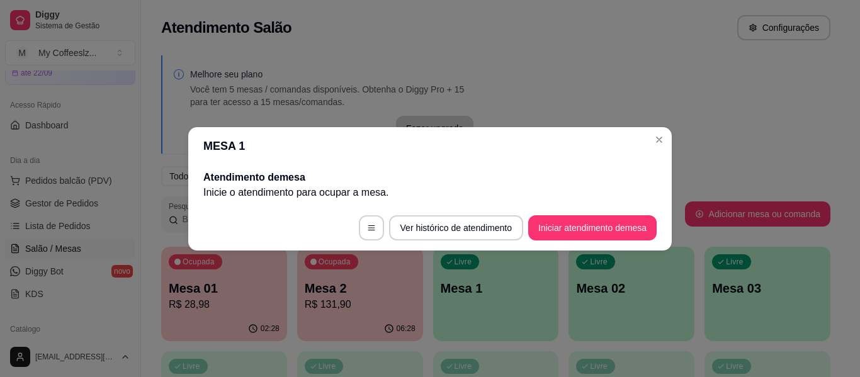
scroll to position [0, 0]
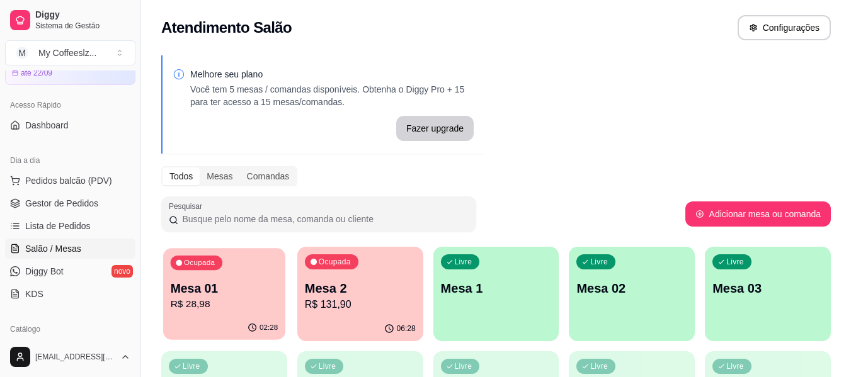
click at [241, 299] on p "R$ 28,98" at bounding box center [225, 304] width 108 height 14
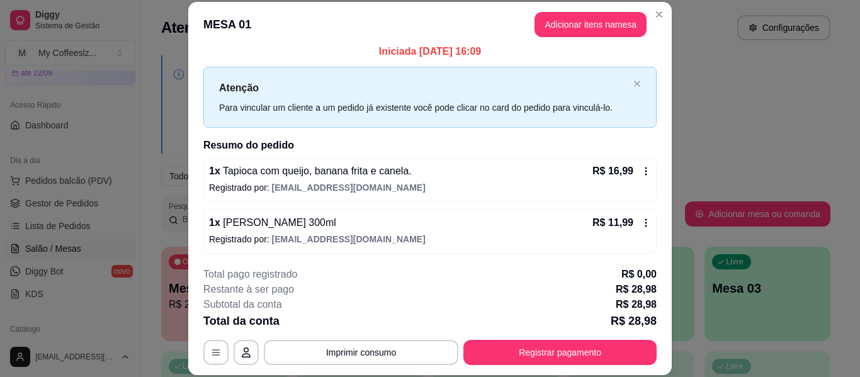
scroll to position [10, 0]
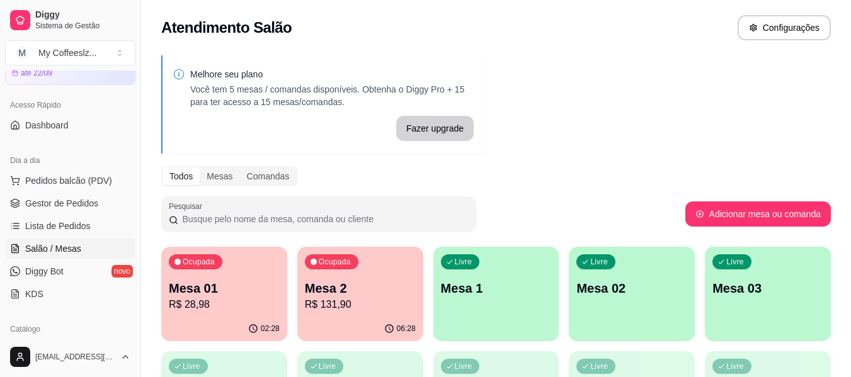
click at [318, 305] on p "R$ 131,90" at bounding box center [360, 304] width 111 height 15
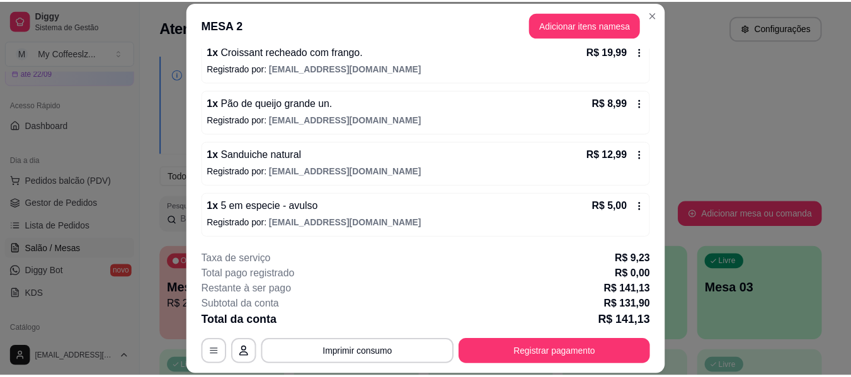
scroll to position [438, 0]
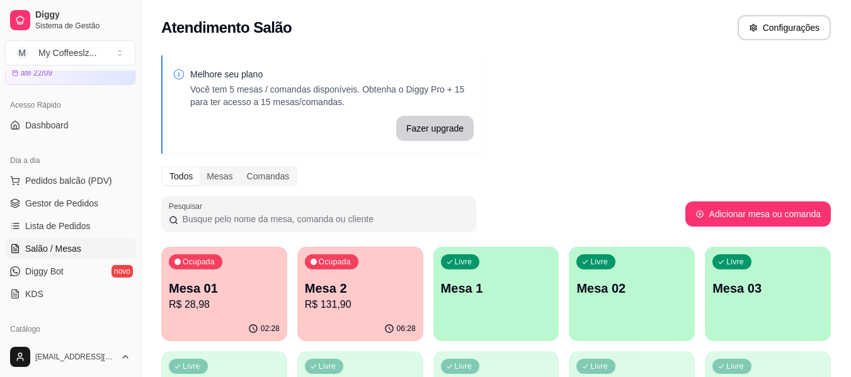
click at [374, 304] on p "R$ 131,90" at bounding box center [360, 304] width 111 height 15
click at [354, 300] on p "R$ 131,90" at bounding box center [360, 304] width 111 height 15
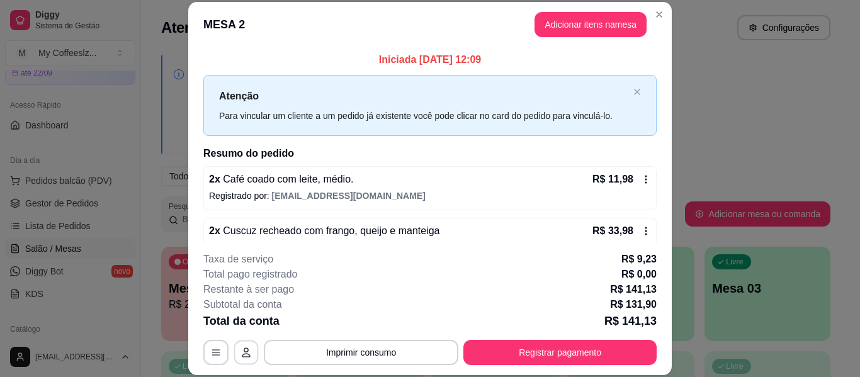
click at [243, 346] on button "button" at bounding box center [246, 353] width 25 height 25
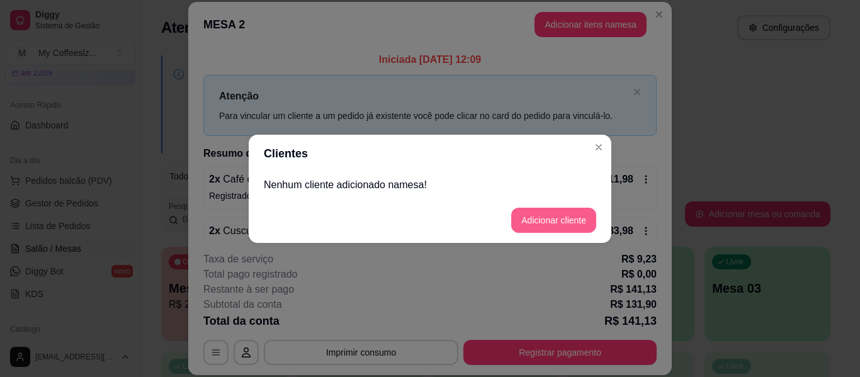
click at [531, 219] on button "Adicionar cliente" at bounding box center [553, 220] width 85 height 25
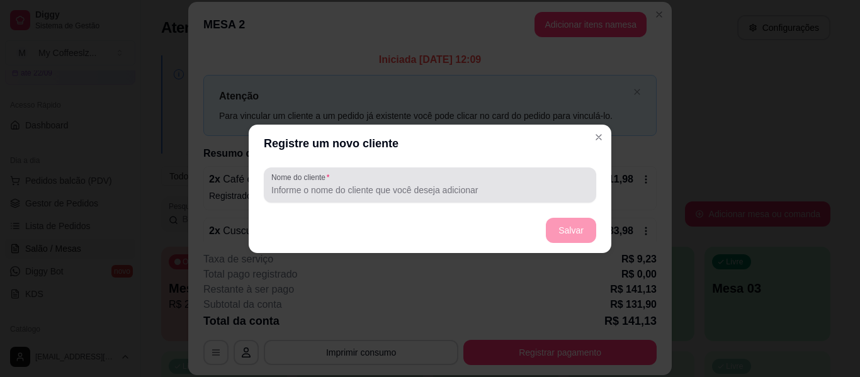
click at [465, 190] on input "Nome do cliente" at bounding box center [429, 190] width 317 height 13
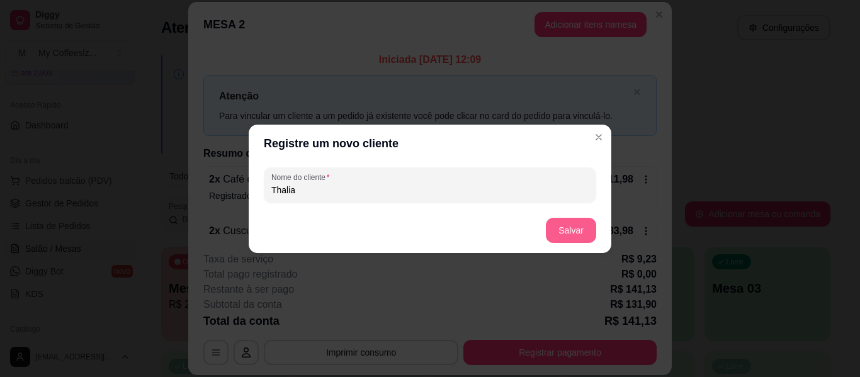
type input "Thalia"
click at [557, 229] on button "Salvar" at bounding box center [571, 230] width 50 height 25
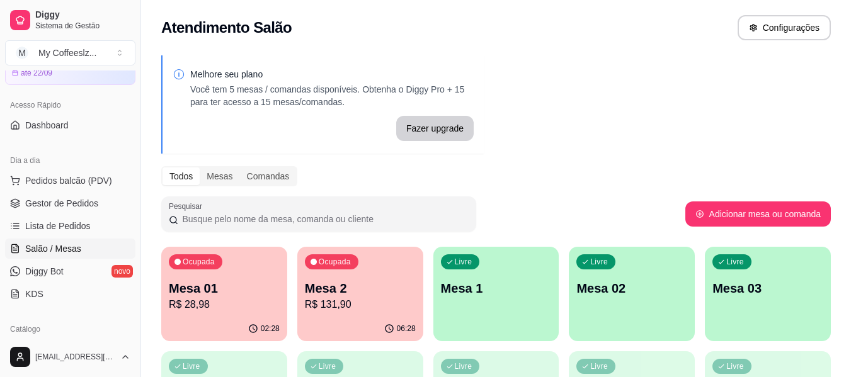
click at [195, 297] on p "R$ 28,98" at bounding box center [224, 304] width 111 height 15
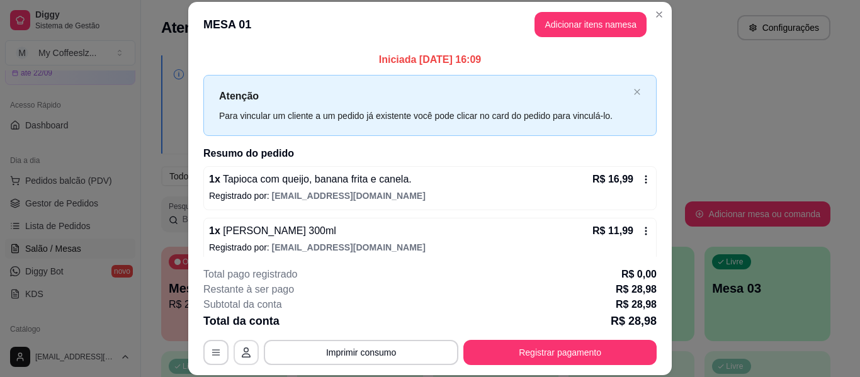
click at [245, 355] on icon "button" at bounding box center [246, 353] width 10 height 10
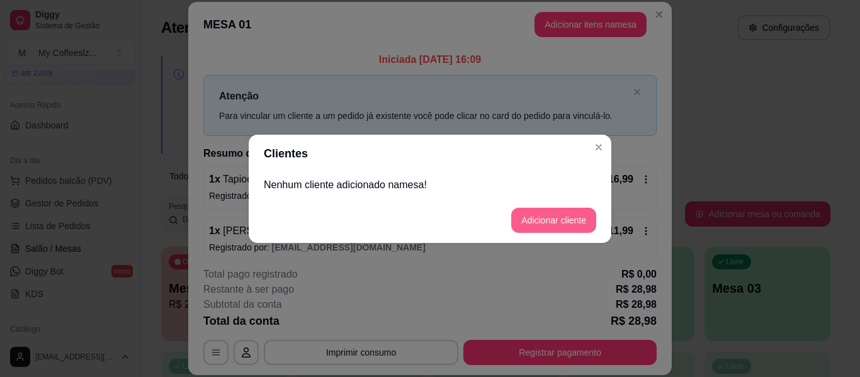
click at [526, 214] on button "Adicionar cliente" at bounding box center [553, 220] width 85 height 25
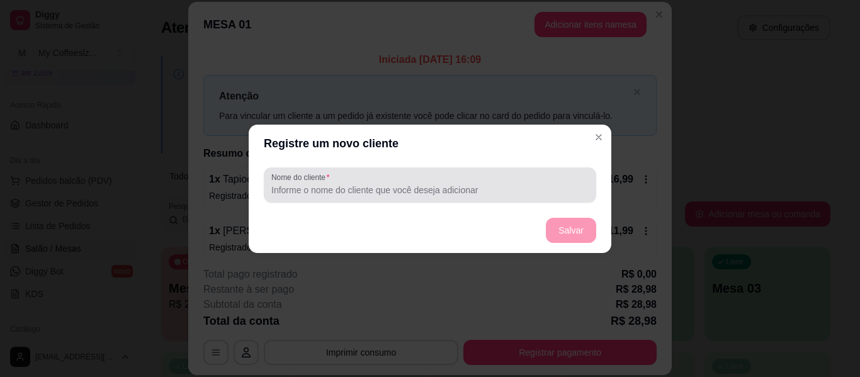
click at [432, 180] on div at bounding box center [429, 185] width 317 height 25
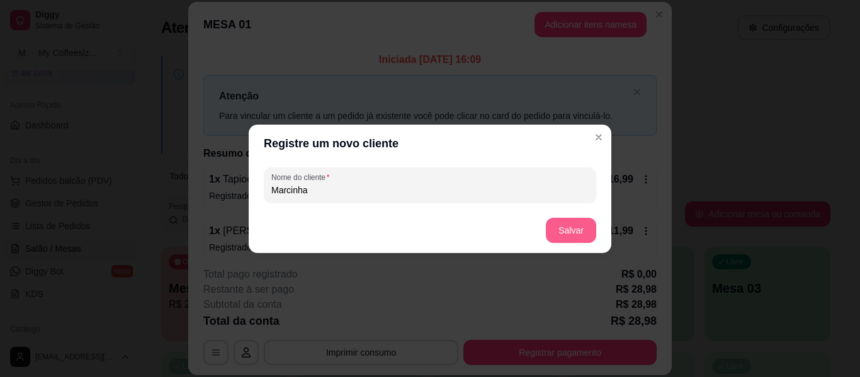
type input "Marcinha"
click at [566, 224] on button "Salvar" at bounding box center [571, 230] width 50 height 25
